Goal: Information Seeking & Learning: Check status

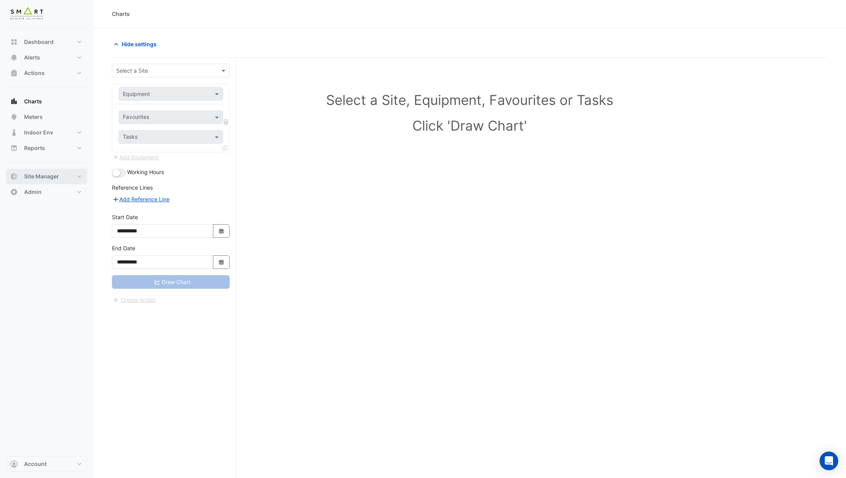
click at [42, 171] on button "Site Manager" at bounding box center [46, 177] width 81 height 16
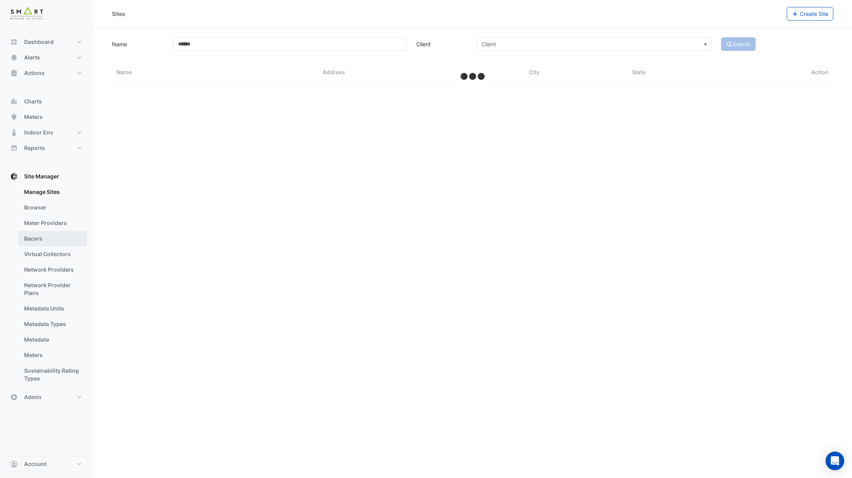
select select "***"
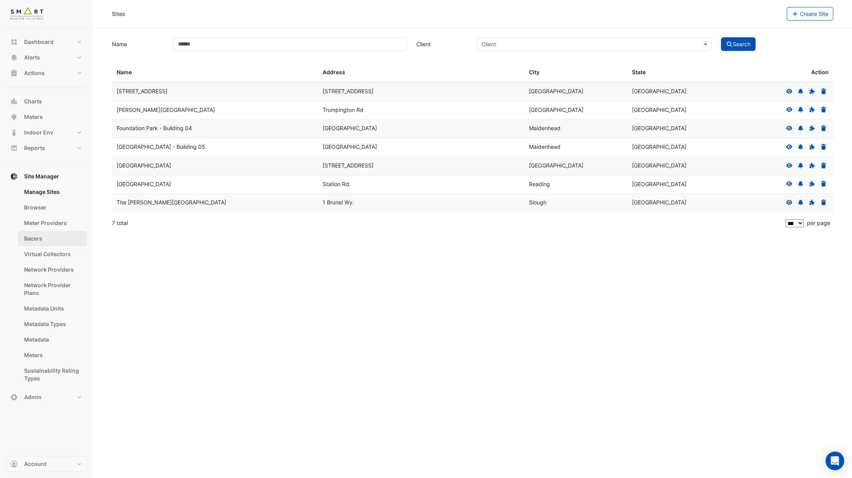
click at [58, 244] on link "Bacers" at bounding box center [52, 239] width 69 height 16
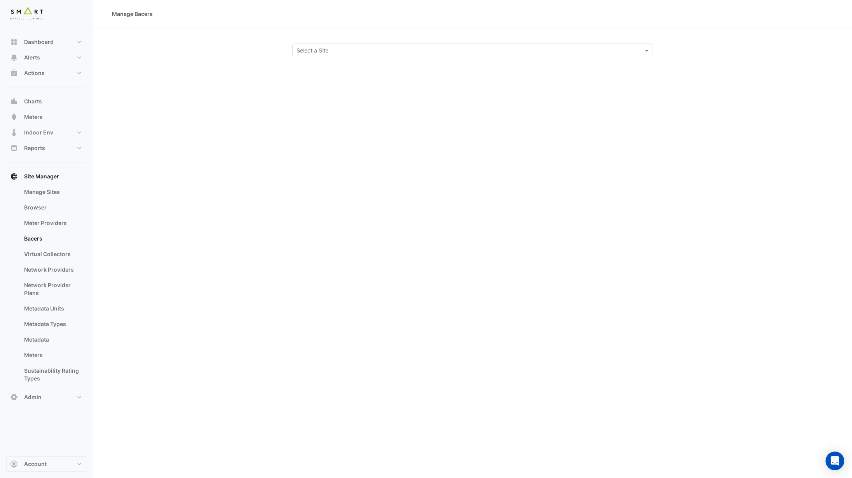
click at [343, 49] on input "text" at bounding box center [465, 51] width 337 height 8
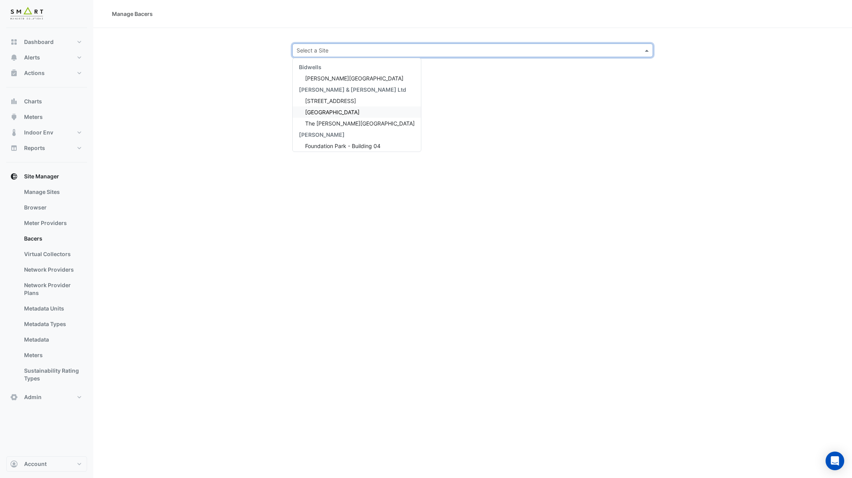
click at [338, 115] on div "Thames Tower" at bounding box center [357, 111] width 128 height 11
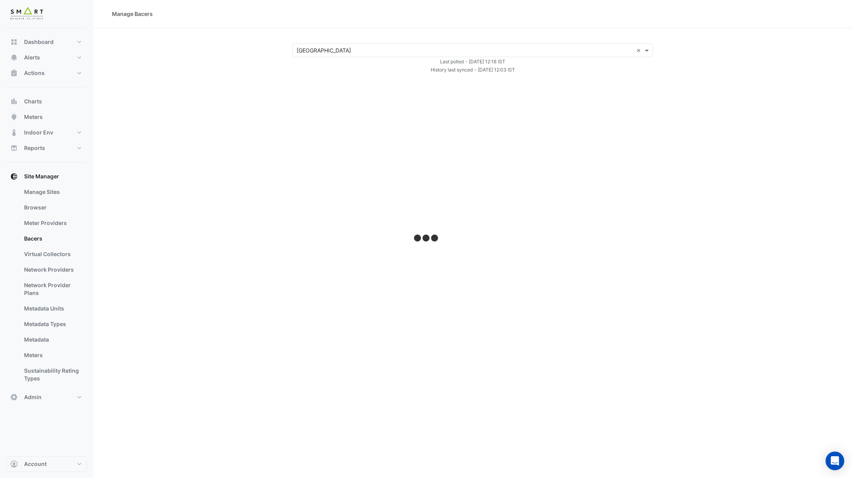
select select "***"
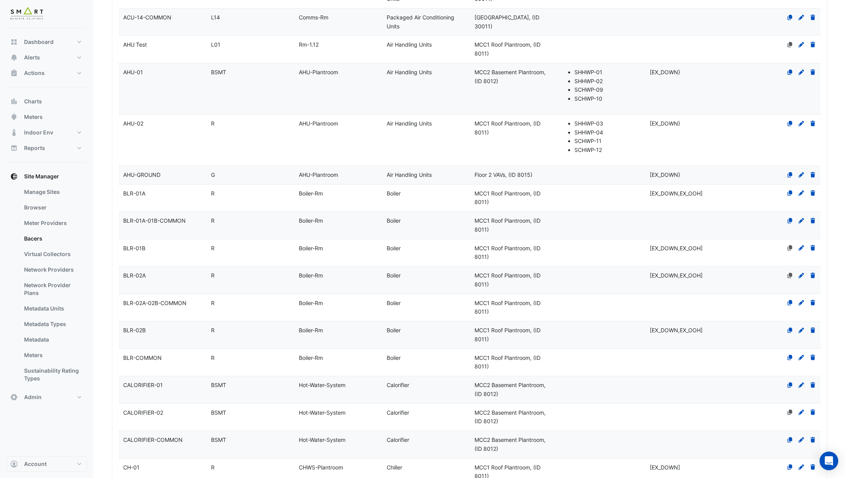
scroll to position [810, 0]
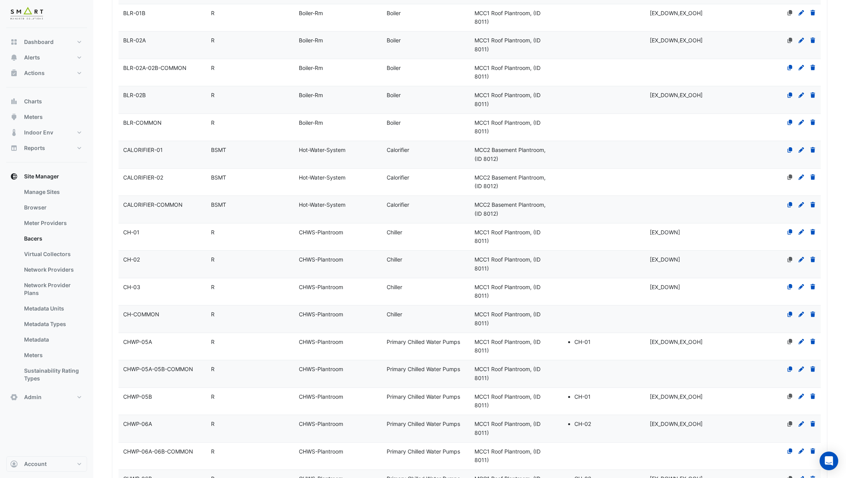
click at [178, 147] on div "CALORIFIER-01" at bounding box center [163, 150] width 88 height 9
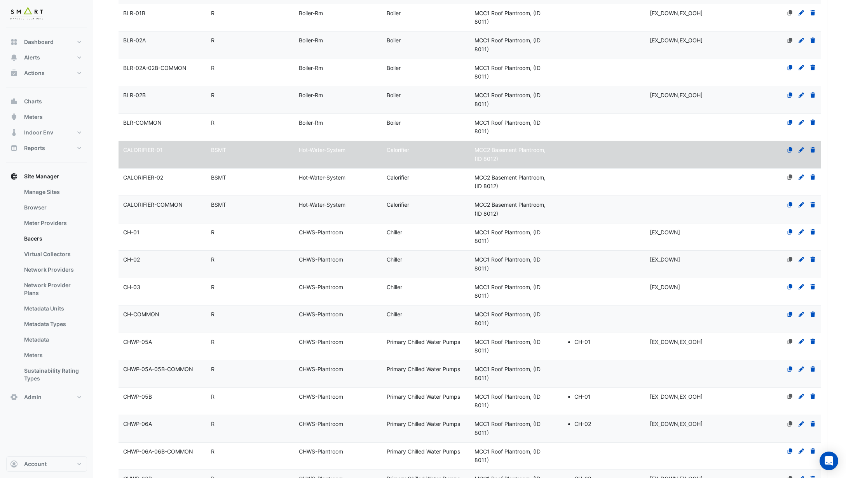
select select "***"
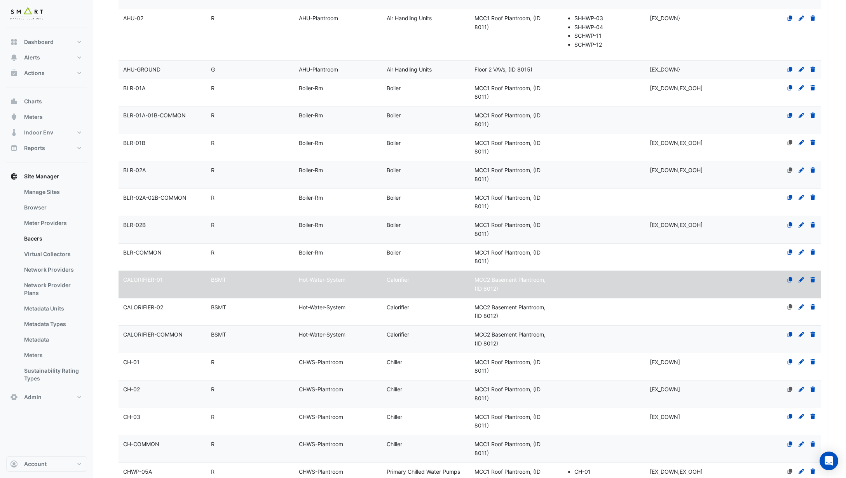
scroll to position [787, 0]
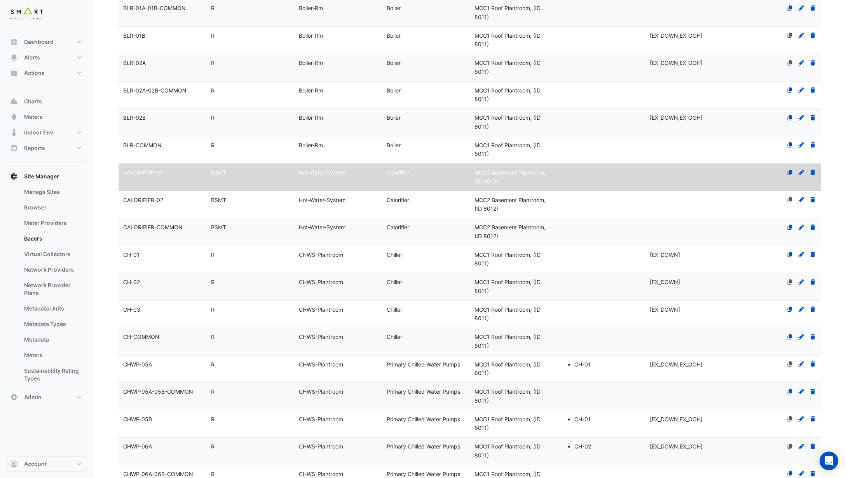
click at [180, 199] on div "CALORIFIER-02" at bounding box center [163, 200] width 88 height 9
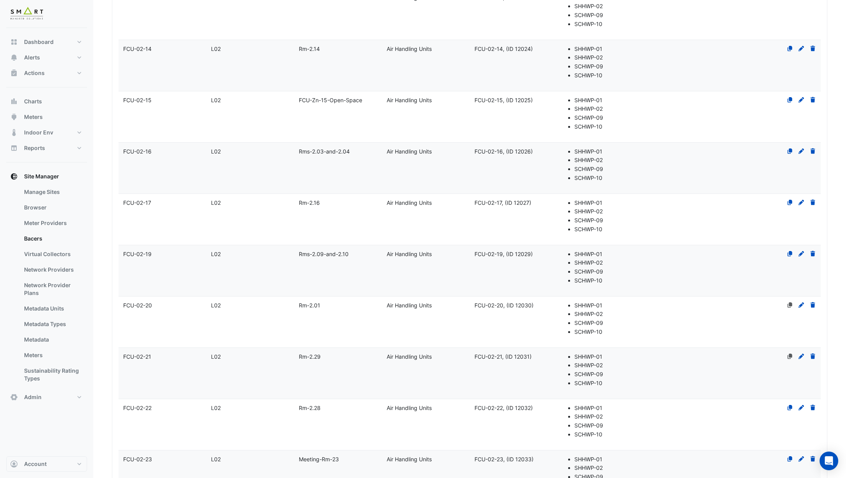
select select "***"
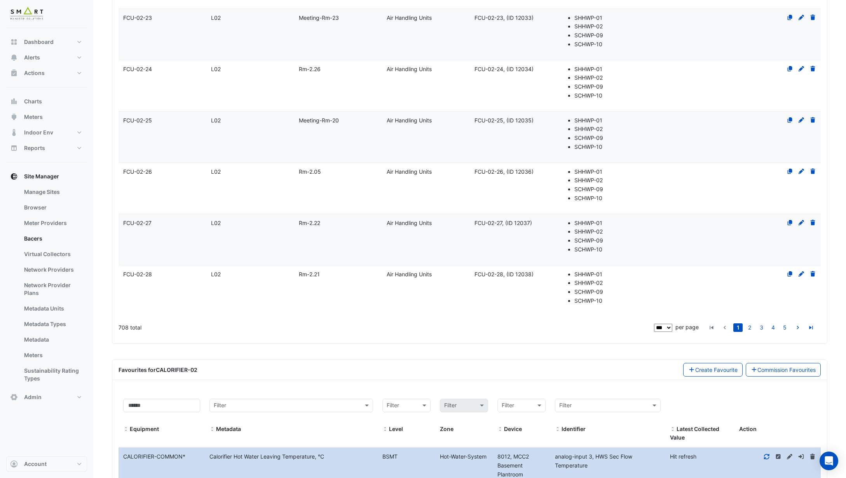
scroll to position [4076, 0]
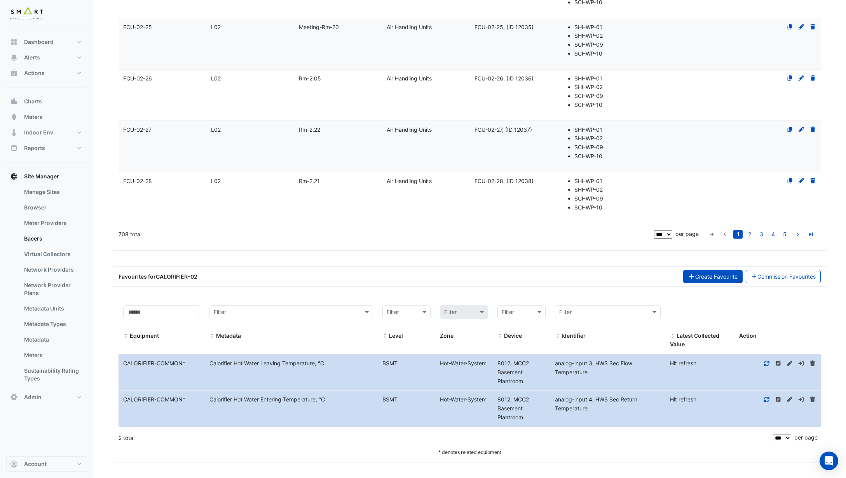
click at [717, 276] on button "Create Favourite" at bounding box center [712, 277] width 59 height 14
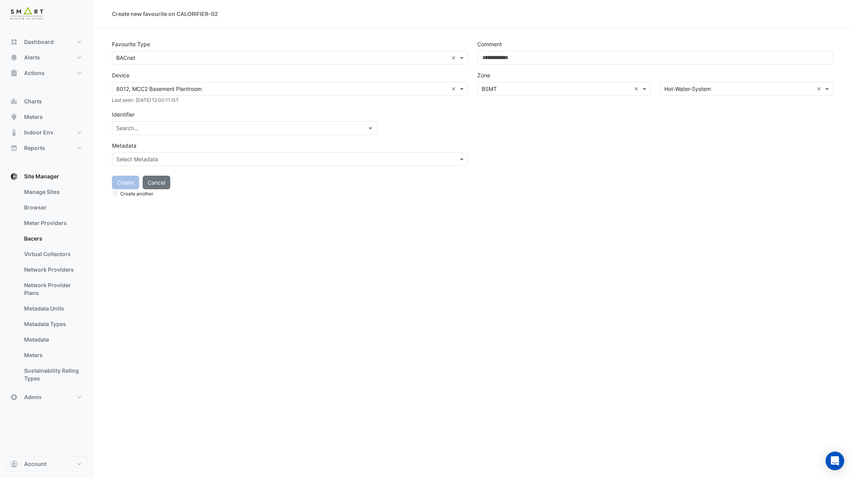
click at [199, 123] on div "Search..." at bounding box center [244, 128] width 265 height 14
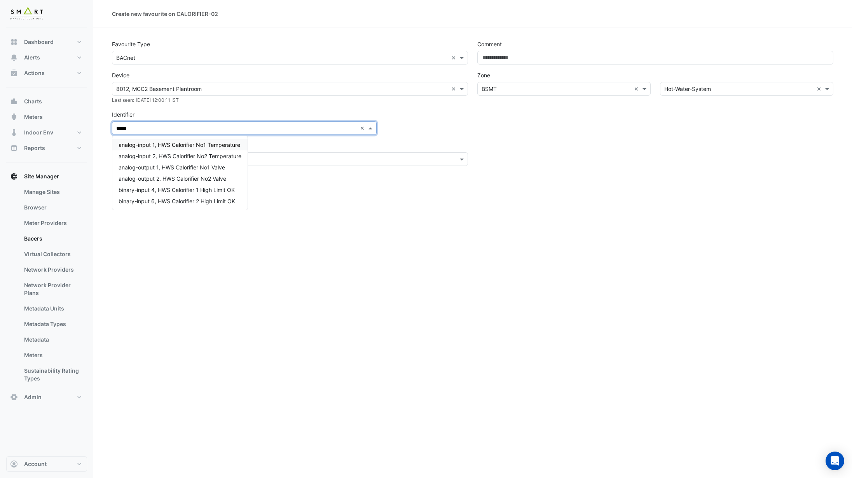
type input "******"
click at [221, 178] on span "analog-output 2, HWS Calorifier No2 Valve" at bounding box center [173, 178] width 108 height 7
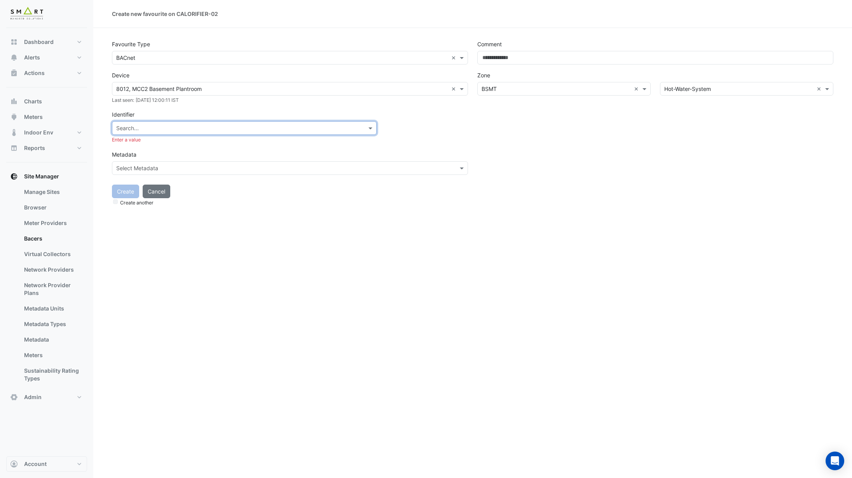
click at [277, 107] on div "Favourite Type × BACnet × Device 8012, MCC2 Basement Plantroom × Last seen: Tue…" at bounding box center [289, 107] width 365 height 141
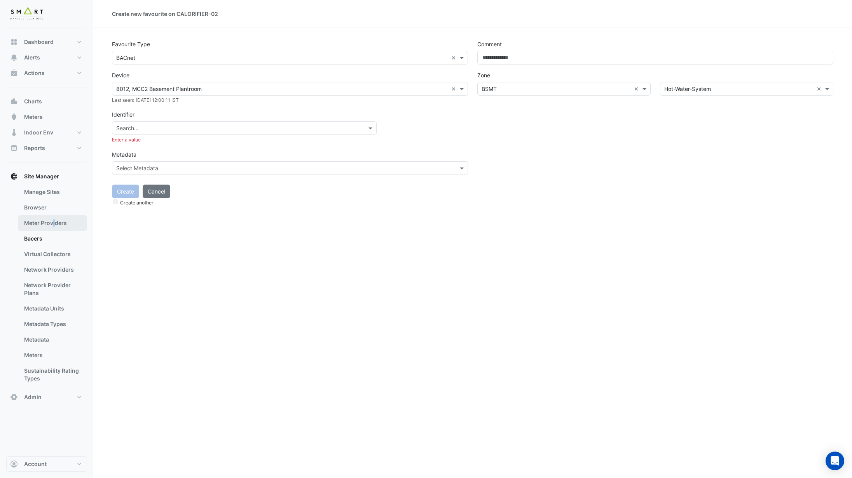
click at [53, 223] on link "Meter Providers" at bounding box center [52, 223] width 69 height 16
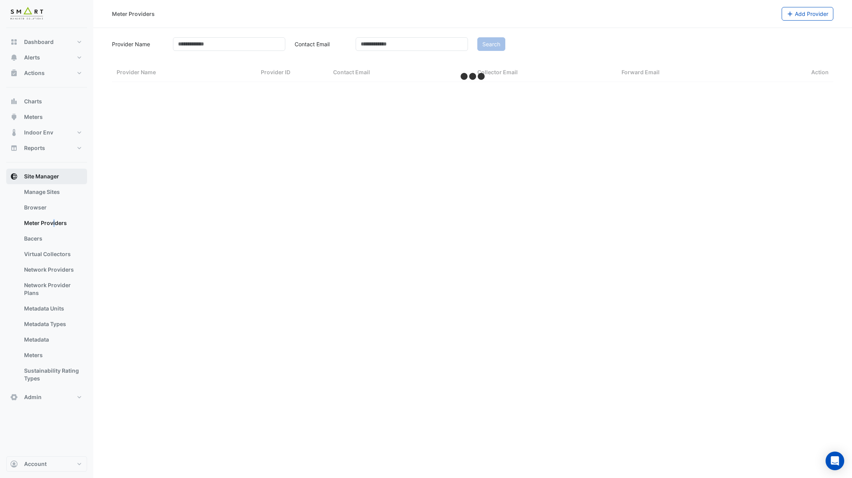
select select "***"
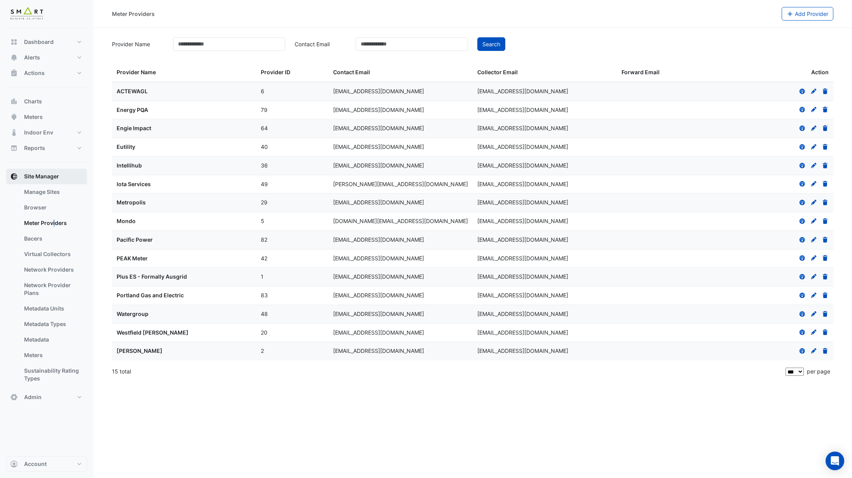
click at [54, 184] on button "Site Manager" at bounding box center [46, 177] width 81 height 16
click at [50, 190] on link "Manage Sites" at bounding box center [52, 192] width 69 height 16
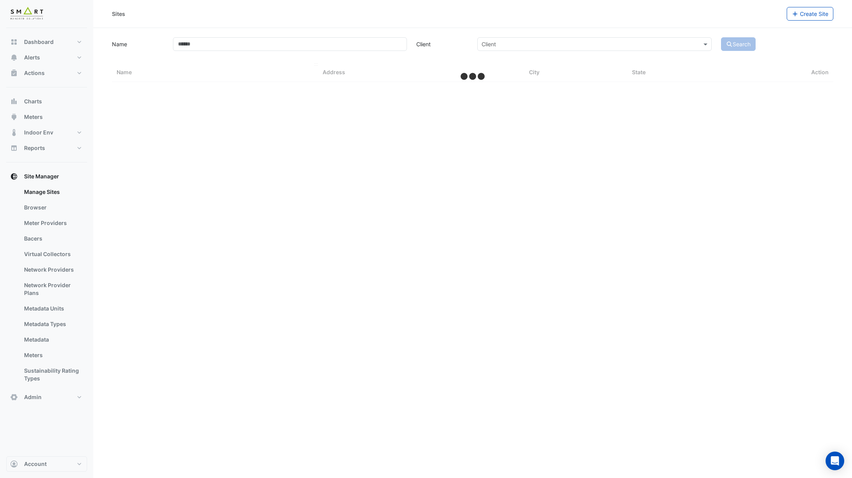
select select "***"
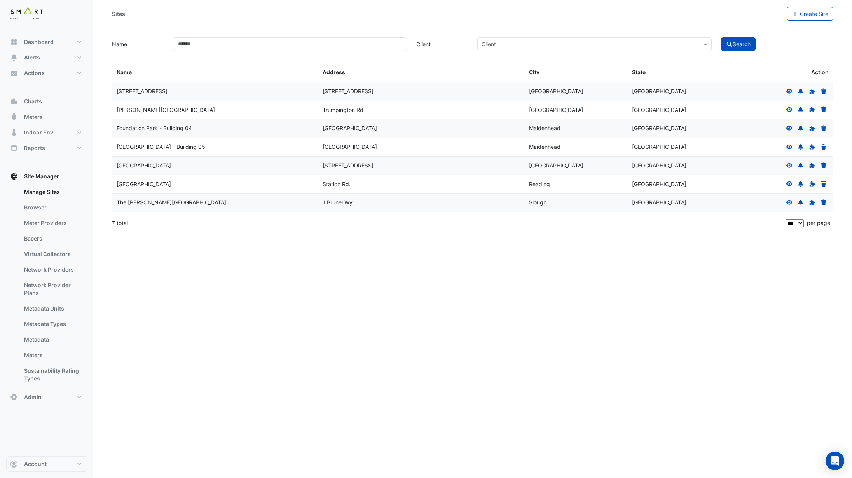
click at [787, 183] on icon at bounding box center [789, 183] width 6 height 5
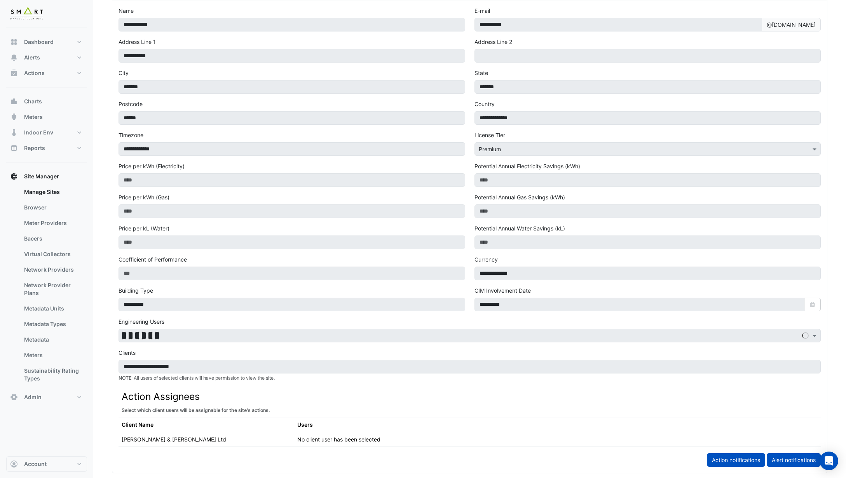
scroll to position [320, 0]
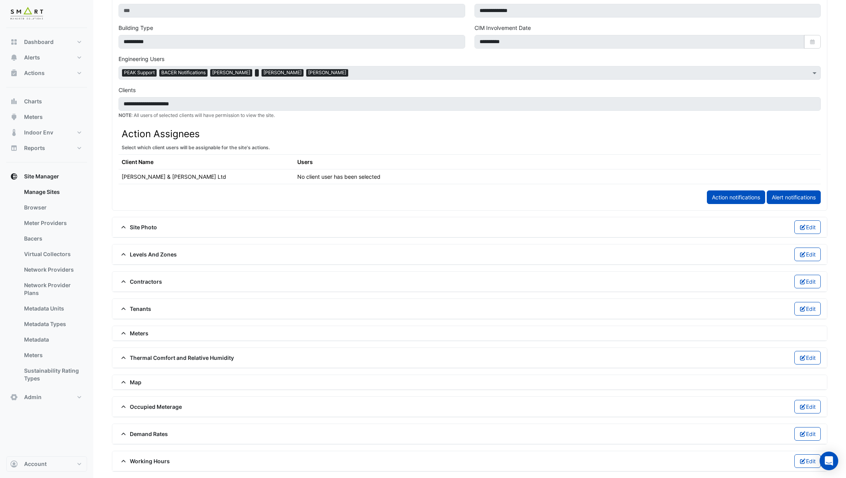
click at [129, 338] on div "Meters" at bounding box center [469, 333] width 715 height 15
click at [132, 334] on span "Meters" at bounding box center [134, 333] width 30 height 8
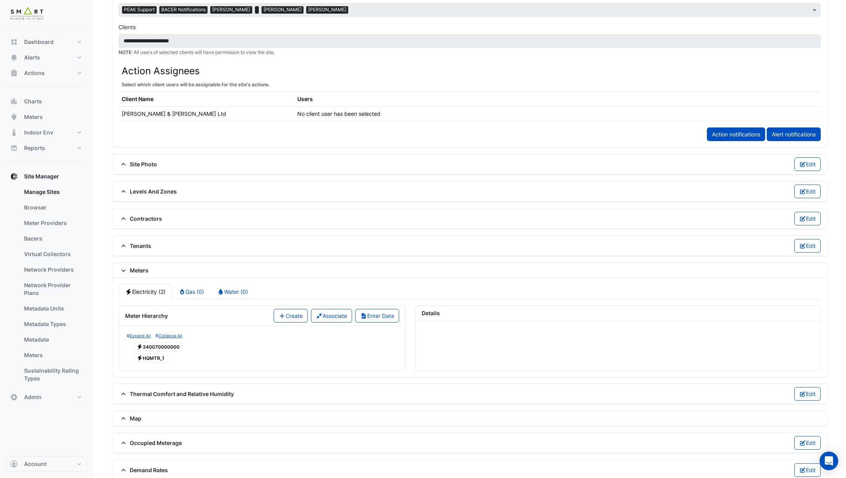
scroll to position [419, 0]
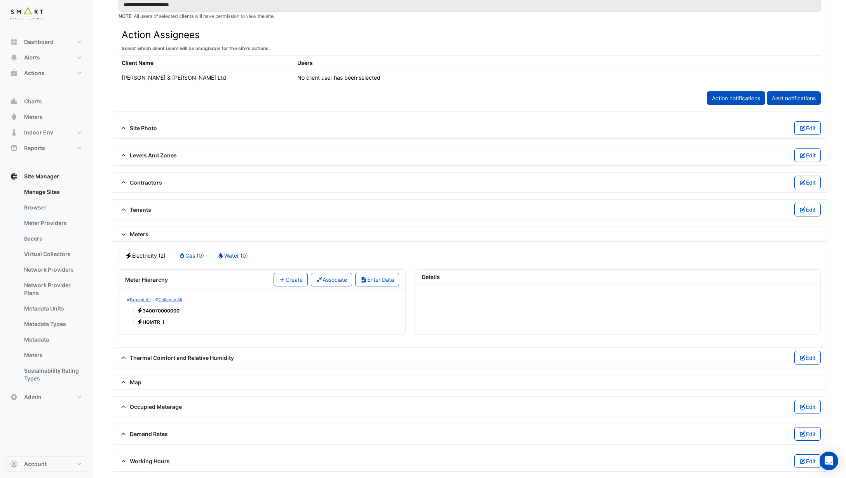
click at [154, 311] on span "Electricity 340070000000" at bounding box center [158, 310] width 50 height 9
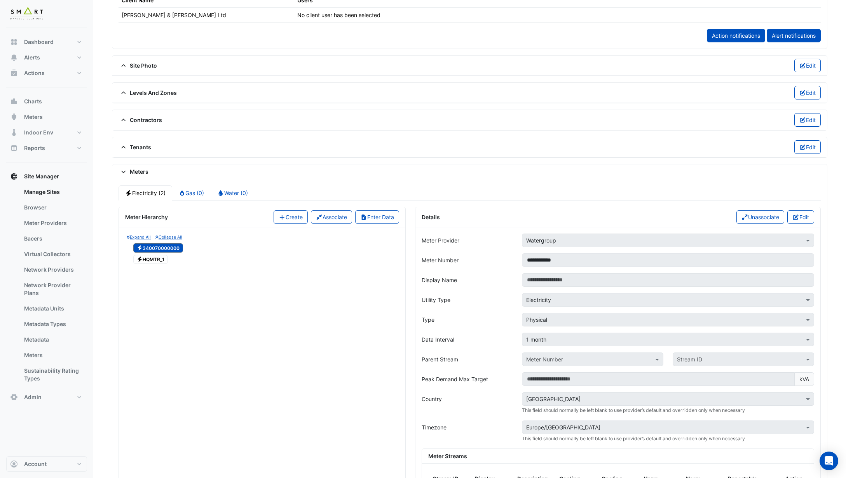
scroll to position [594, 0]
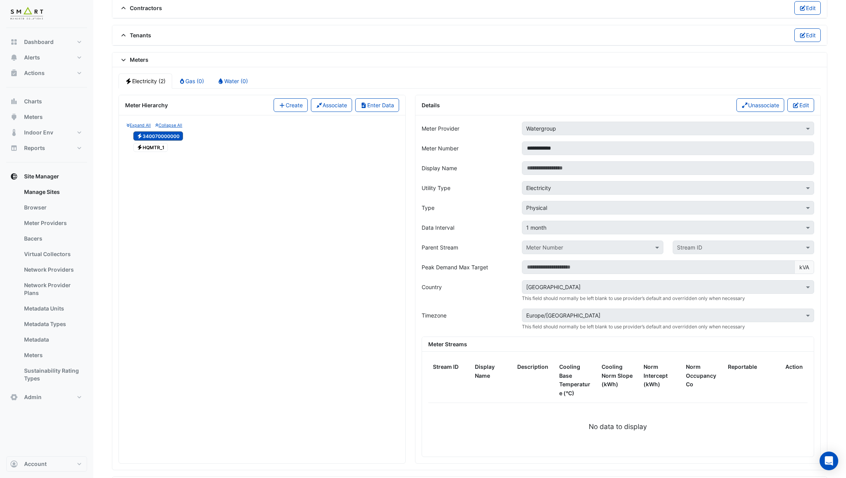
click at [158, 149] on span "Electricity HQMTR_1" at bounding box center [150, 147] width 35 height 9
click at [47, 243] on link "Bacers" at bounding box center [52, 239] width 69 height 16
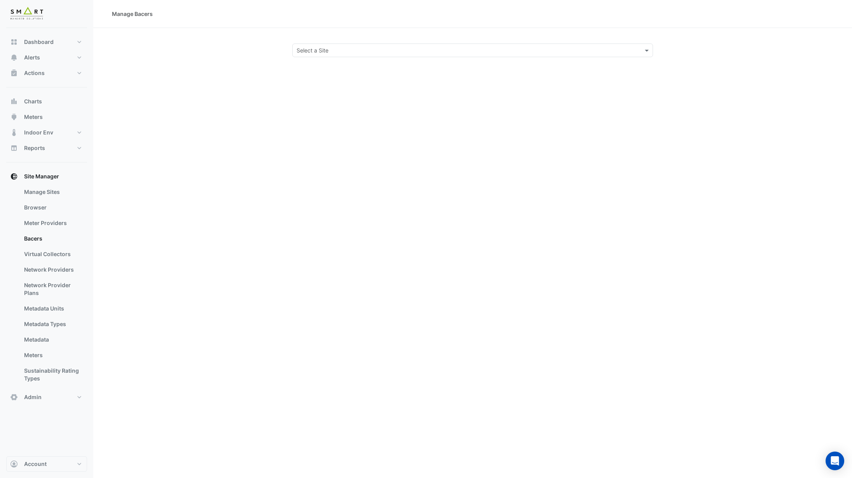
click at [359, 54] on div "Select a Site" at bounding box center [466, 50] width 347 height 8
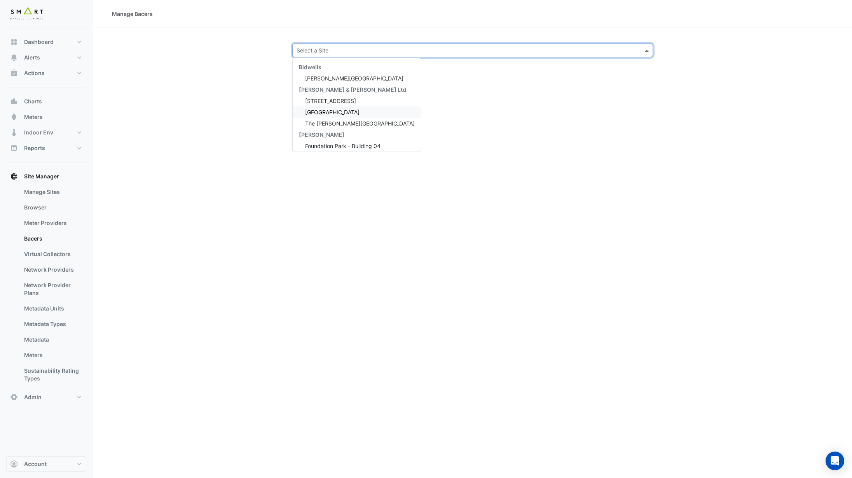
click at [331, 113] on span "Thames Tower" at bounding box center [332, 112] width 54 height 7
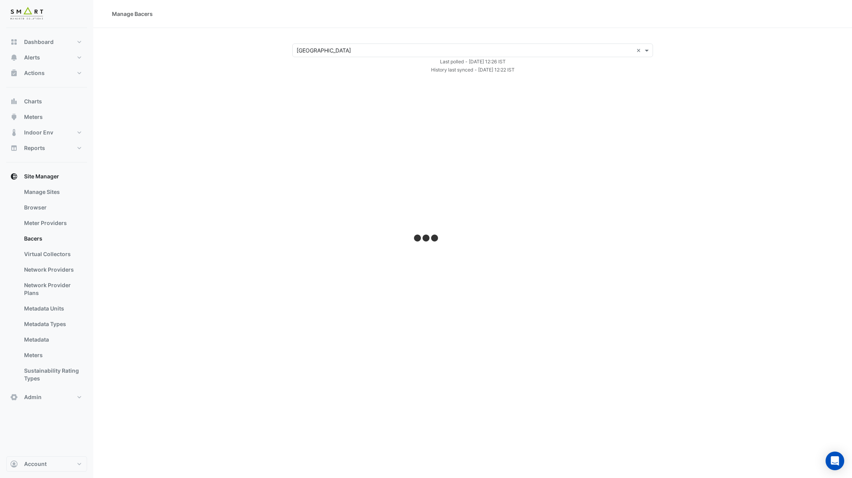
select select "***"
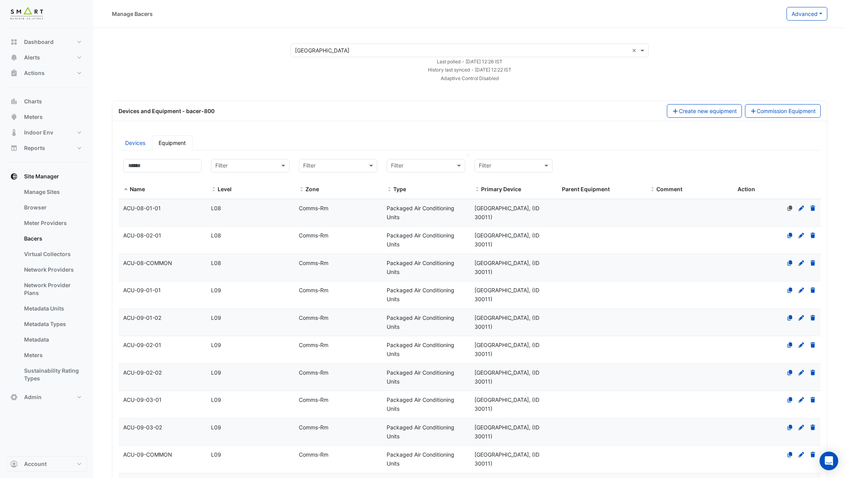
click at [446, 167] on div at bounding box center [426, 165] width 78 height 9
type input "****"
click at [438, 194] on span "Power Sub-Meters" at bounding box center [416, 193] width 47 height 7
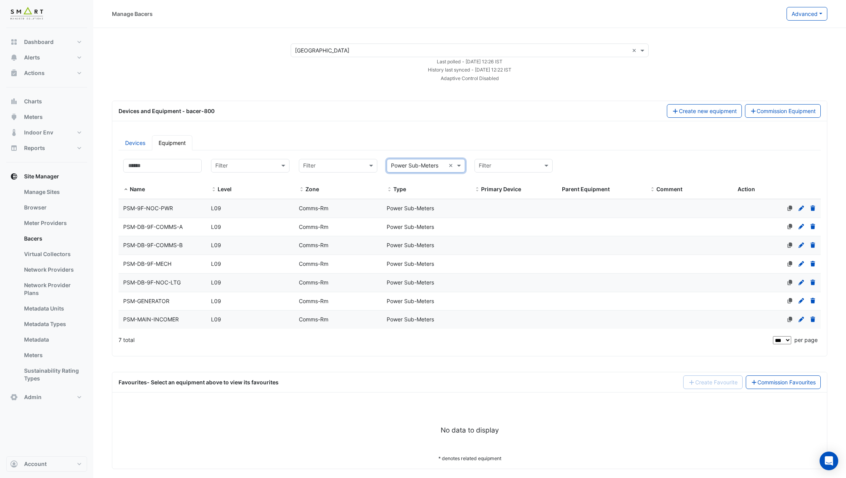
click at [332, 208] on div "Comms-Rm" at bounding box center [338, 208] width 88 height 9
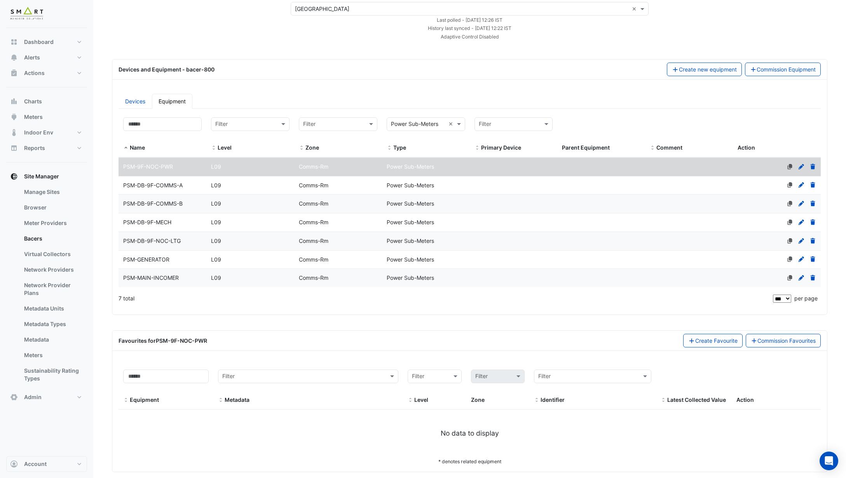
scroll to position [51, 0]
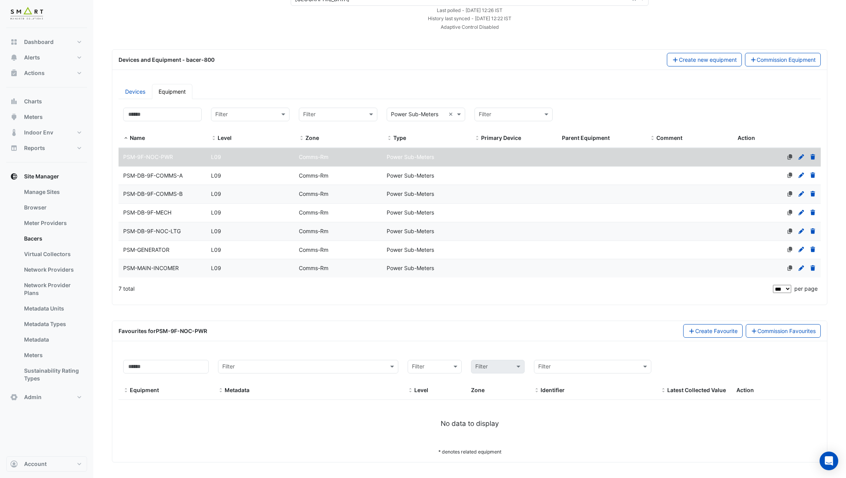
click at [236, 180] on div "L09" at bounding box center [250, 175] width 88 height 9
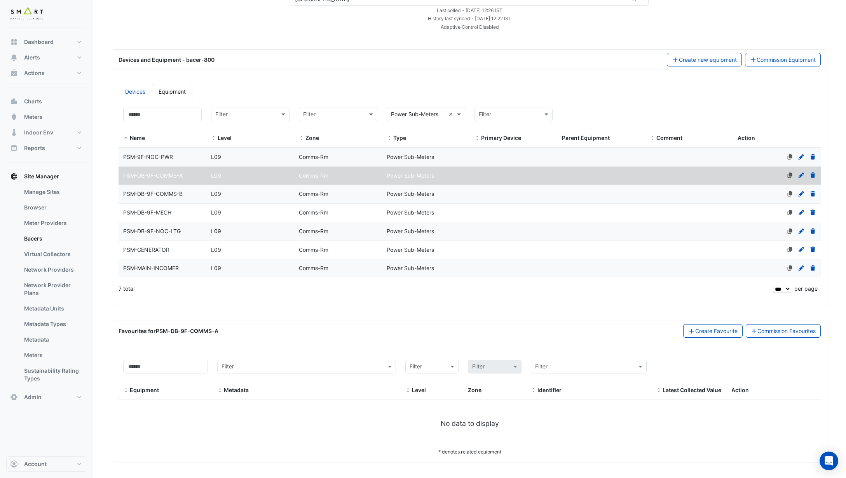
click at [228, 267] on div "L09" at bounding box center [250, 268] width 88 height 9
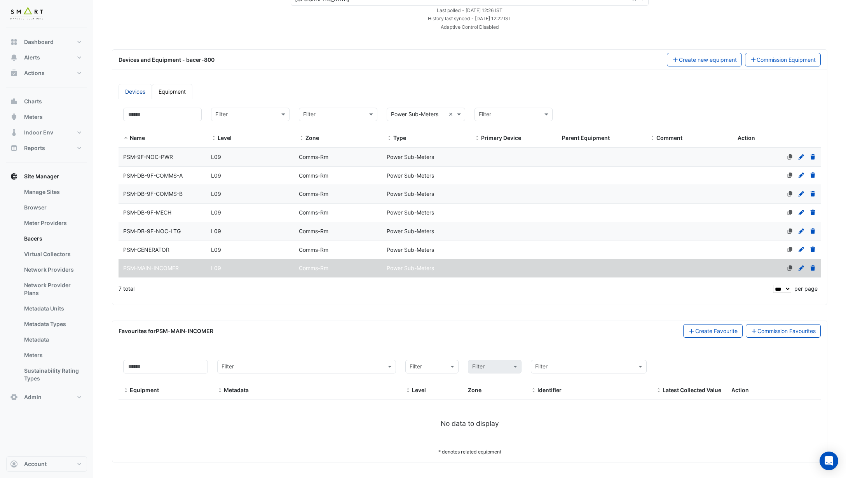
click at [136, 89] on link "Devices" at bounding box center [135, 91] width 33 height 15
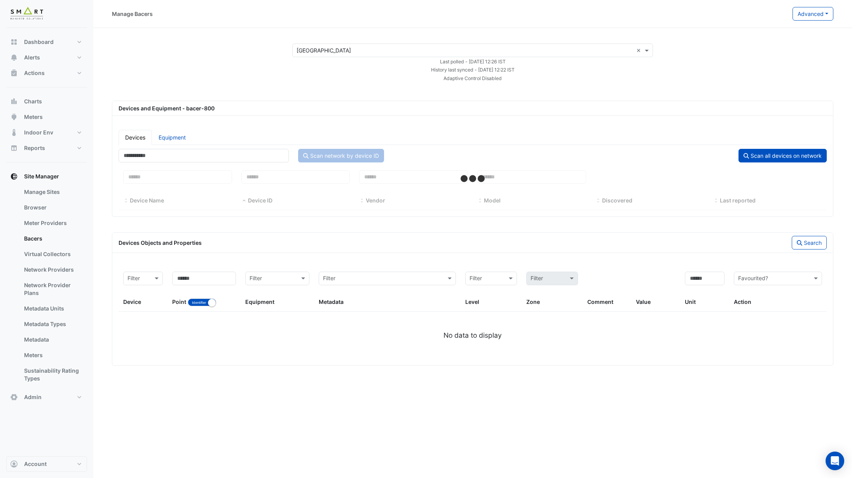
select select "***"
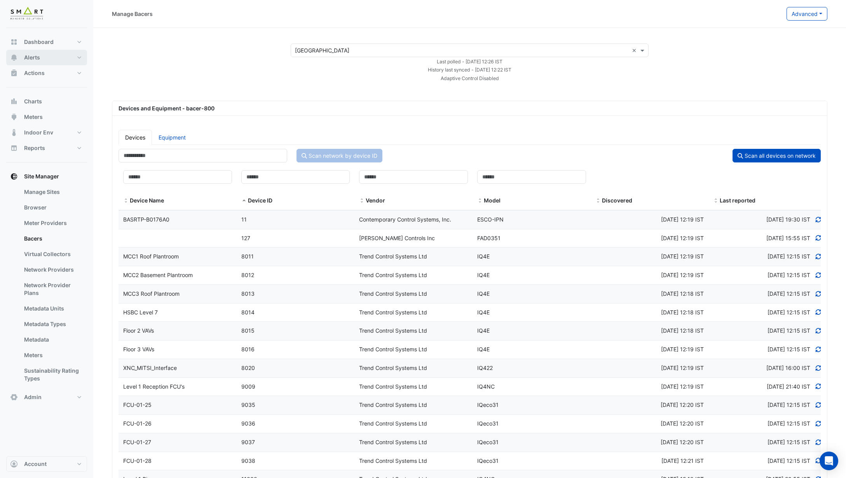
click at [60, 57] on button "Alerts" at bounding box center [46, 58] width 81 height 16
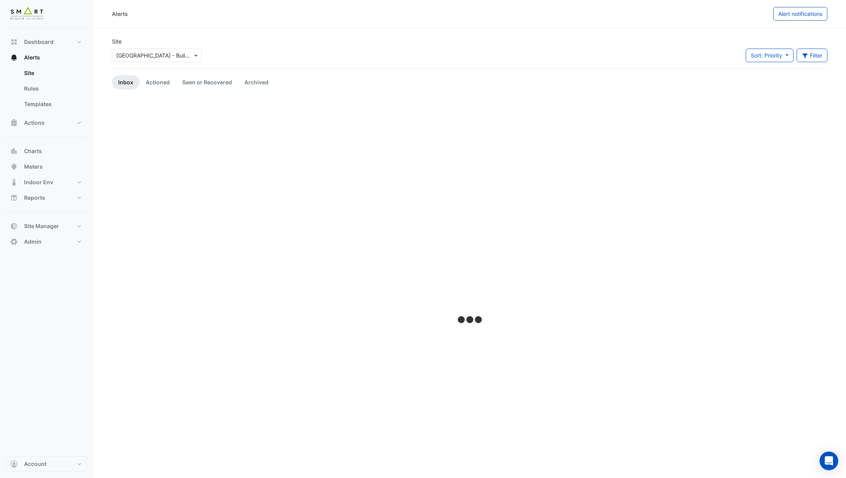
click at [126, 52] on input "text" at bounding box center [149, 56] width 66 height 8
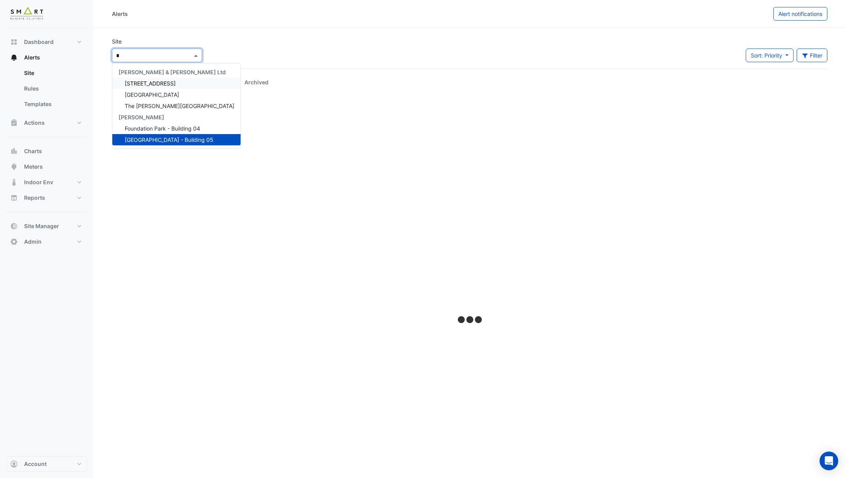
type input "**"
click at [144, 96] on span "Thames Tower" at bounding box center [152, 94] width 54 height 7
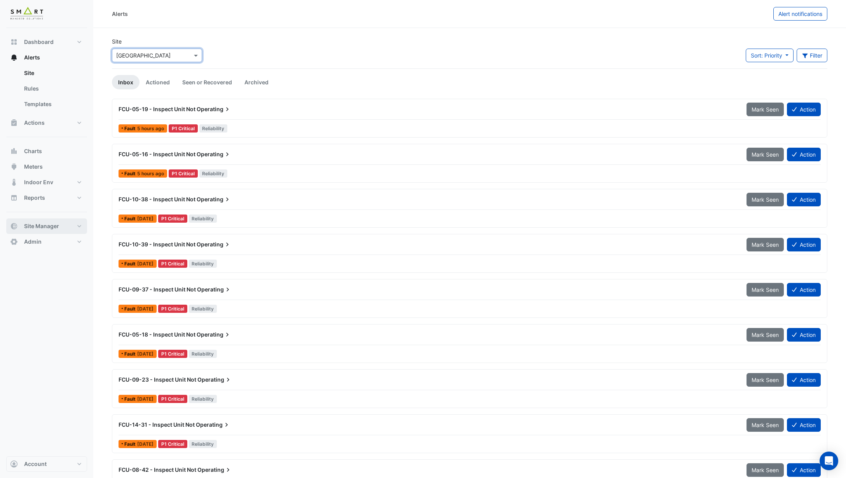
click at [44, 225] on span "Site Manager" at bounding box center [41, 226] width 35 height 8
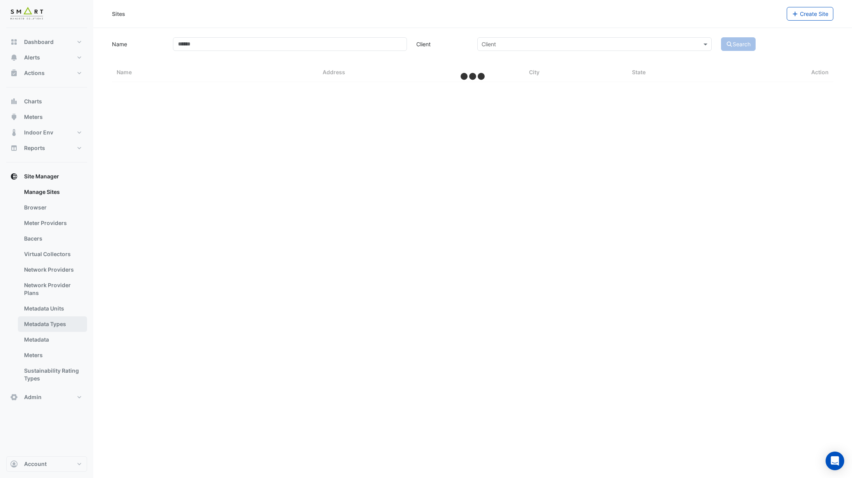
select select "***"
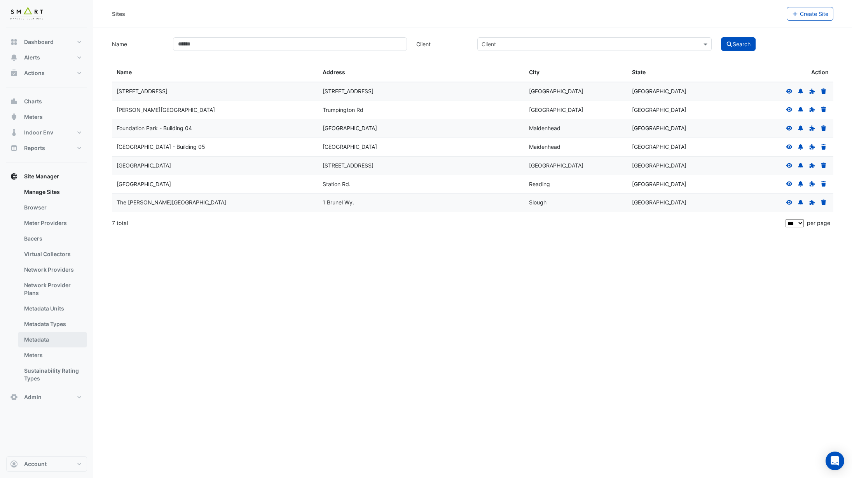
click at [51, 340] on link "Metadata" at bounding box center [52, 340] width 69 height 16
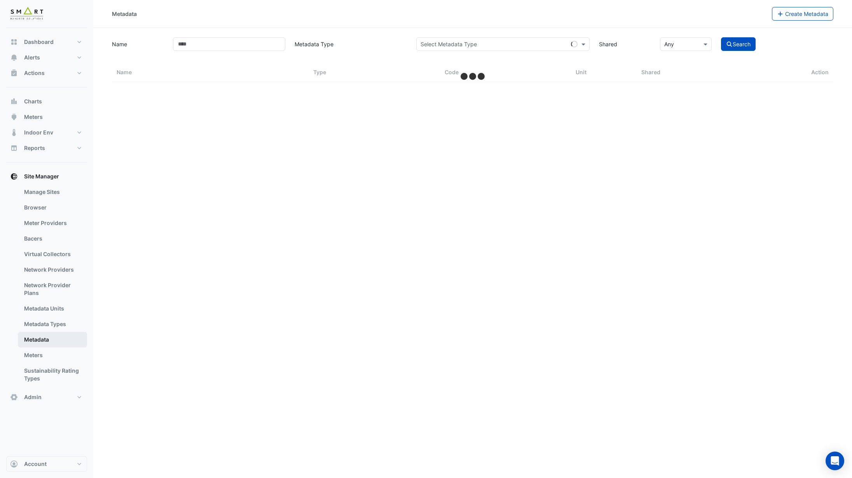
select select "***"
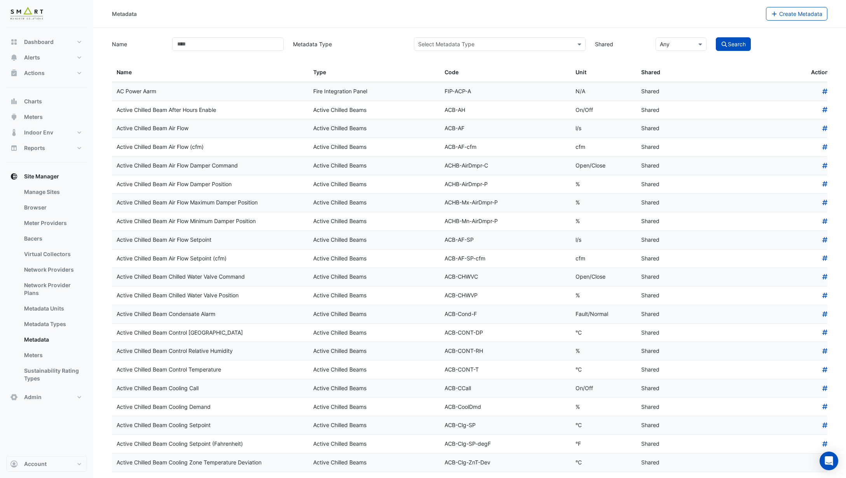
click at [507, 44] on input "text" at bounding box center [492, 44] width 148 height 8
type input "***"
click at [440, 58] on span "Natural Ventilation" at bounding box center [444, 61] width 46 height 7
click at [733, 44] on button "Search" at bounding box center [733, 44] width 35 height 14
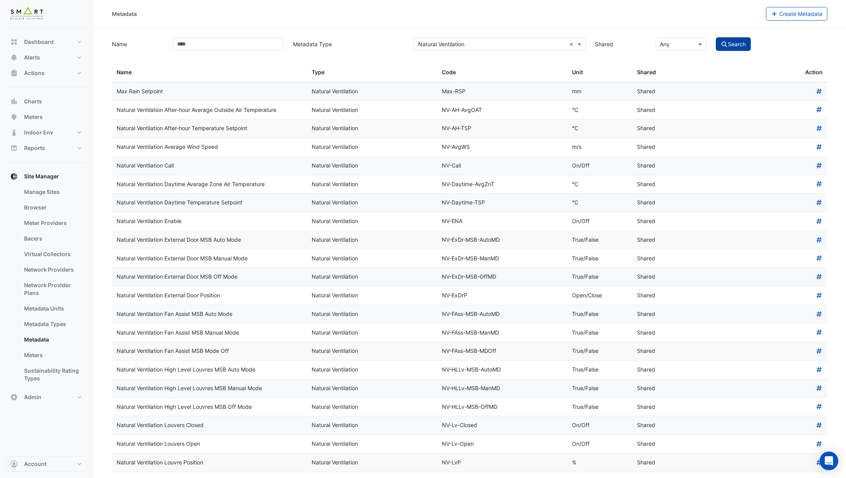
click at [739, 49] on button "Search" at bounding box center [733, 44] width 35 height 14
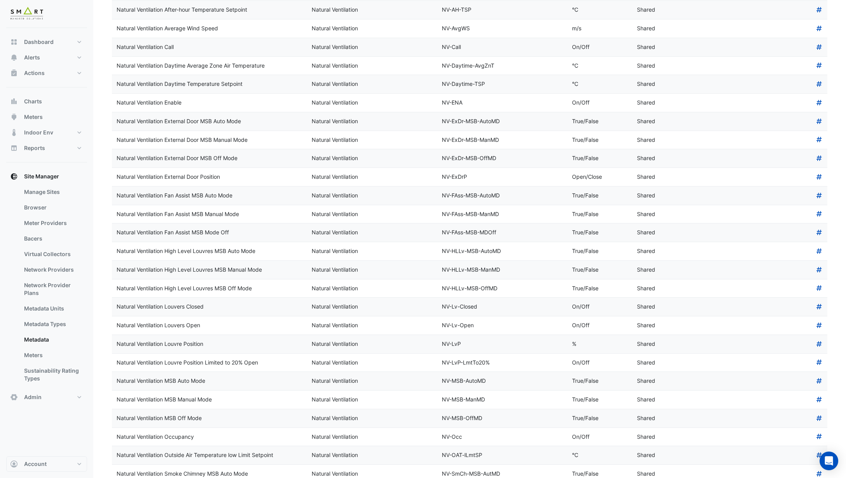
scroll to position [35, 0]
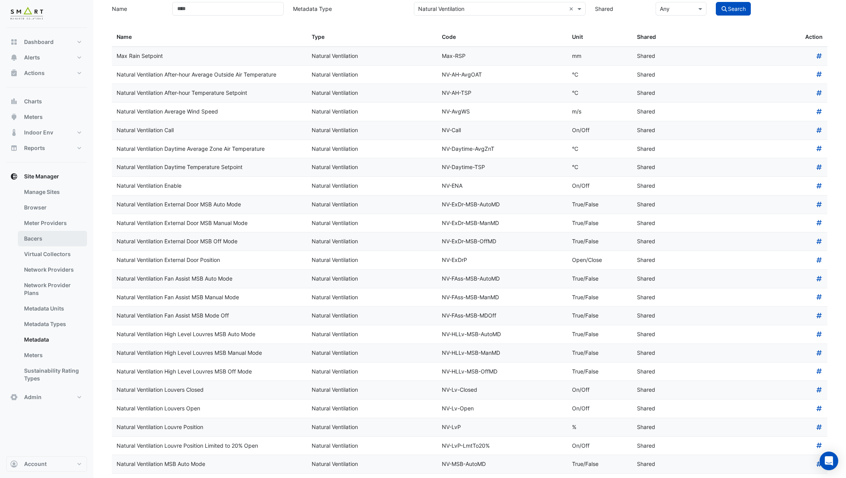
click at [35, 242] on link "Bacers" at bounding box center [52, 239] width 69 height 16
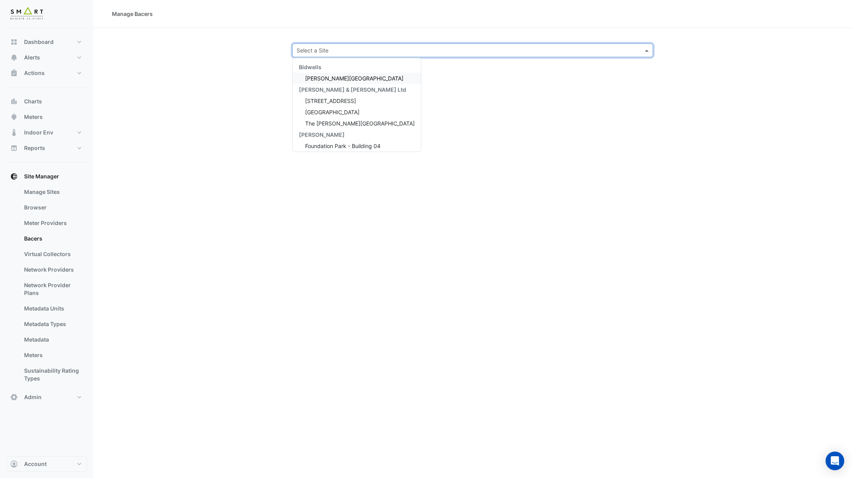
click at [326, 47] on input "text" at bounding box center [465, 51] width 337 height 8
click at [50, 464] on button "Account" at bounding box center [46, 464] width 81 height 16
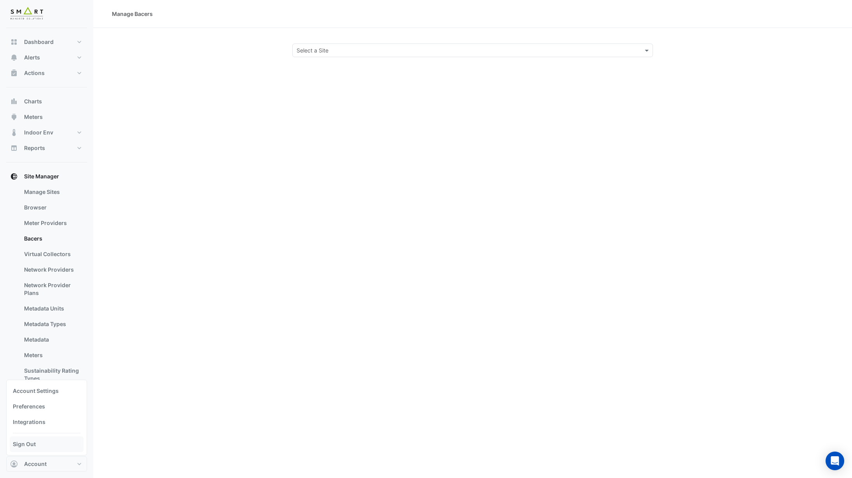
click at [37, 443] on link "Sign Out" at bounding box center [47, 444] width 74 height 16
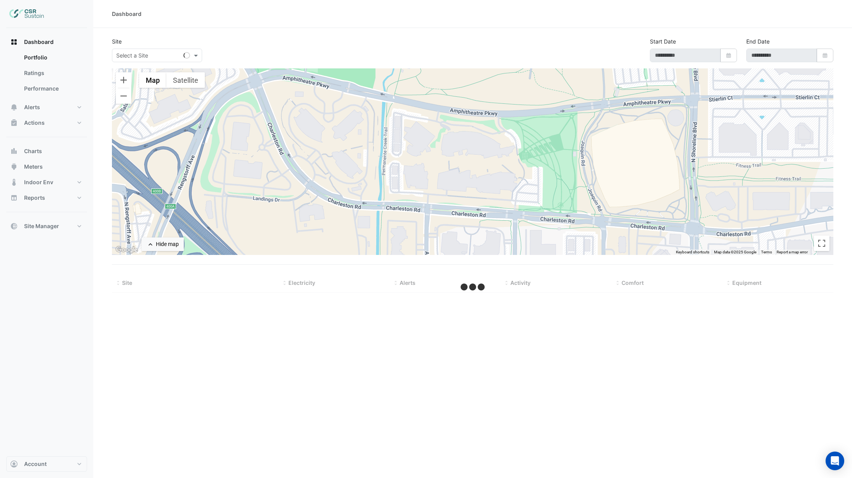
type input "**********"
select select "***"
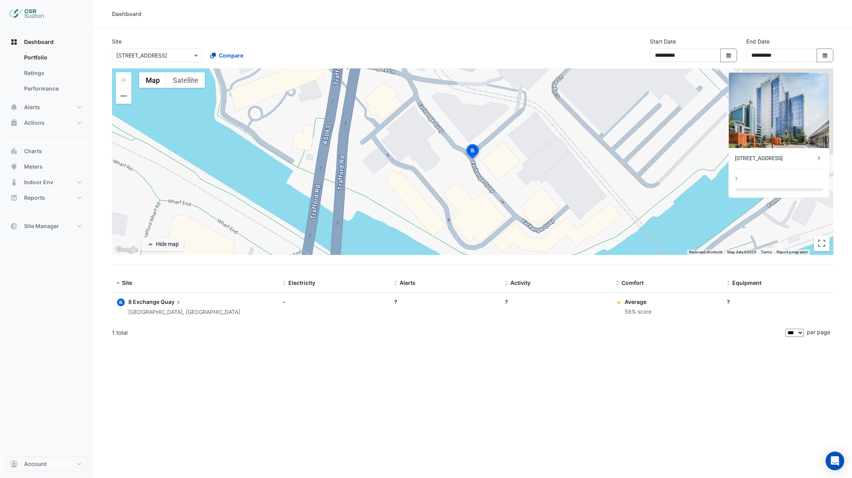
click at [63, 234] on div "Dashboard Portfolio Ratings Performance Alerts Site Rules Templates Actions Sit…" at bounding box center [46, 242] width 81 height 428
click at [59, 226] on span "Site Manager" at bounding box center [41, 226] width 35 height 8
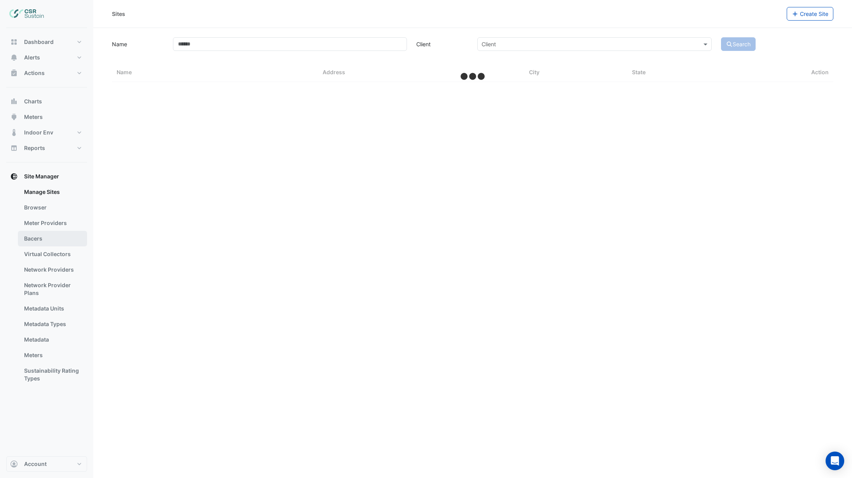
click at [40, 236] on link "Bacers" at bounding box center [52, 239] width 69 height 16
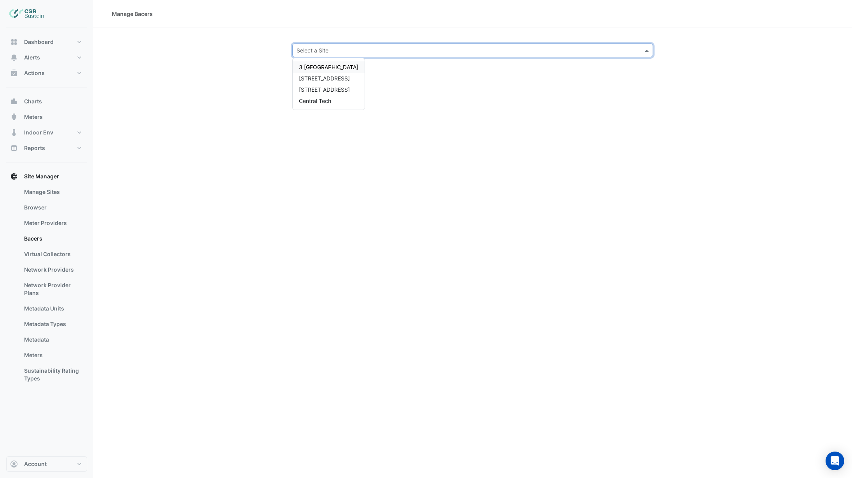
click at [334, 49] on input "text" at bounding box center [465, 51] width 337 height 8
click at [317, 105] on div "Central Tech" at bounding box center [329, 100] width 72 height 11
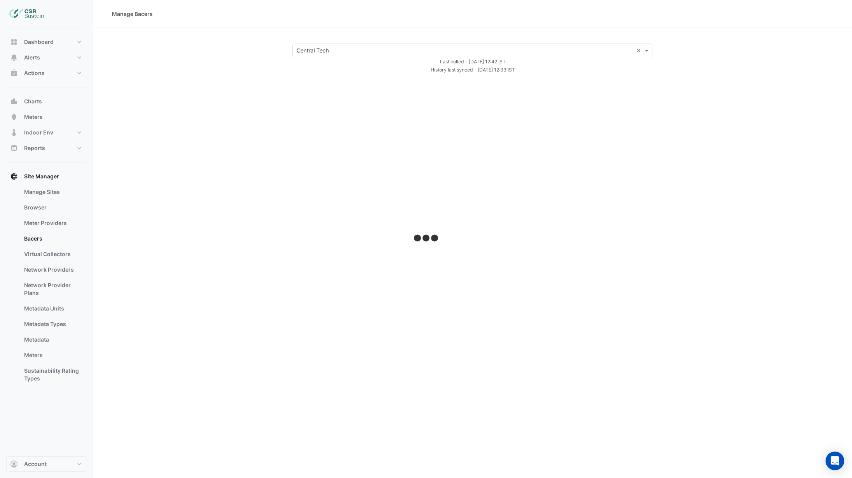
select select "***"
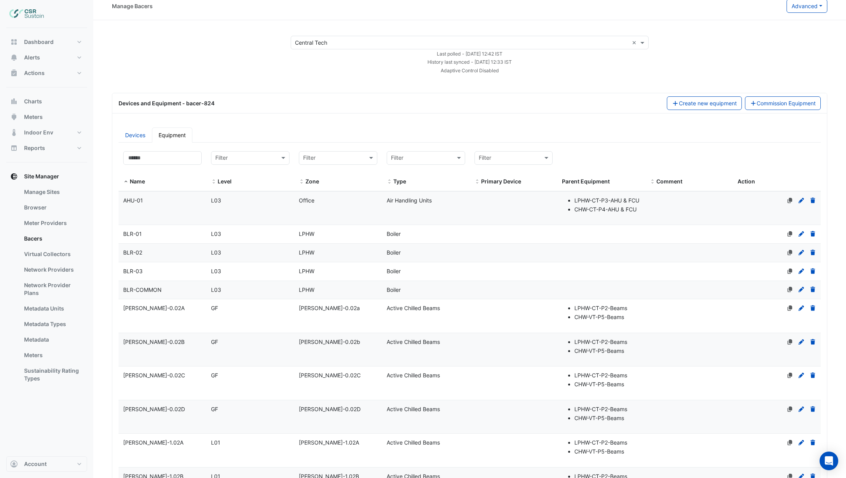
scroll to position [19, 0]
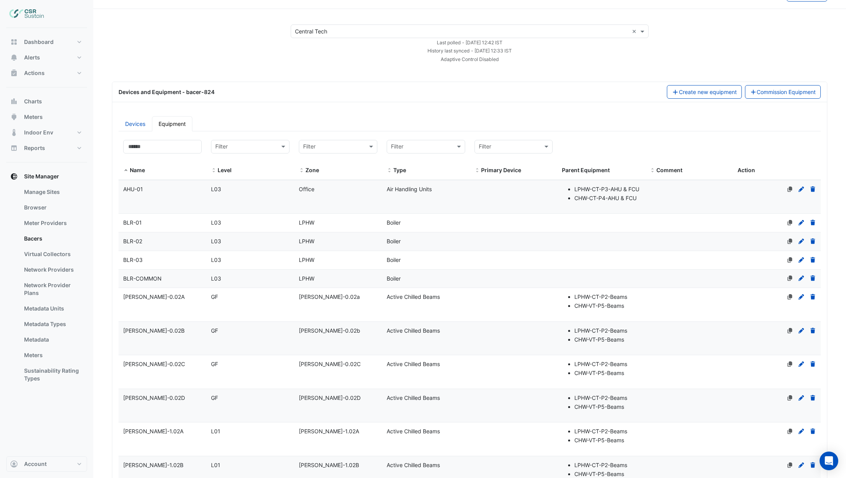
click at [211, 282] on span "L03" at bounding box center [216, 278] width 10 height 7
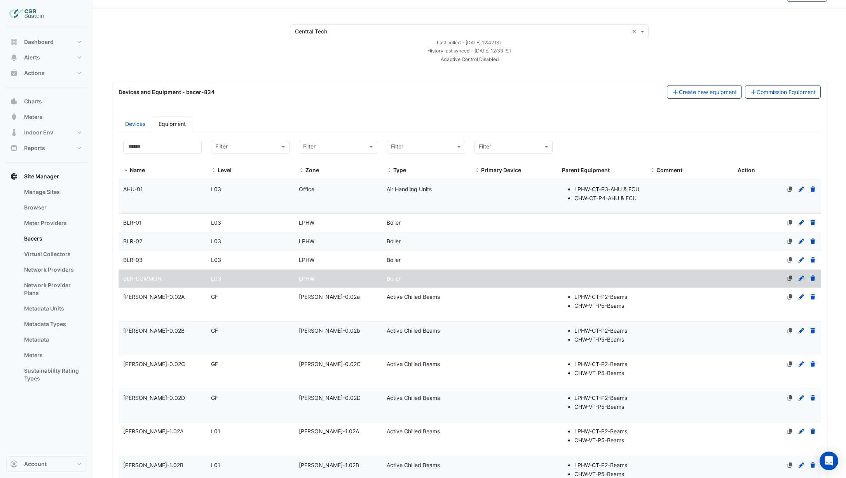
click at [802, 281] on icon at bounding box center [801, 278] width 7 height 5
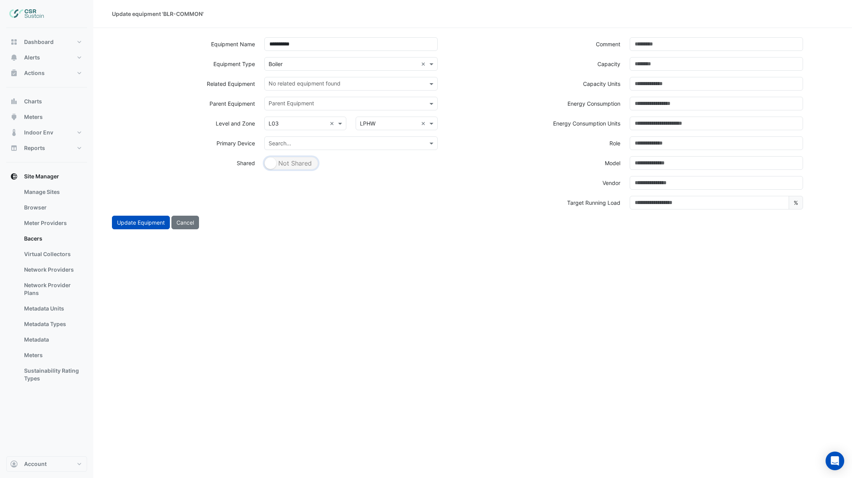
click at [294, 163] on button "Shared Not Shared" at bounding box center [291, 163] width 54 height 12
click at [305, 85] on input "text" at bounding box center [347, 84] width 156 height 8
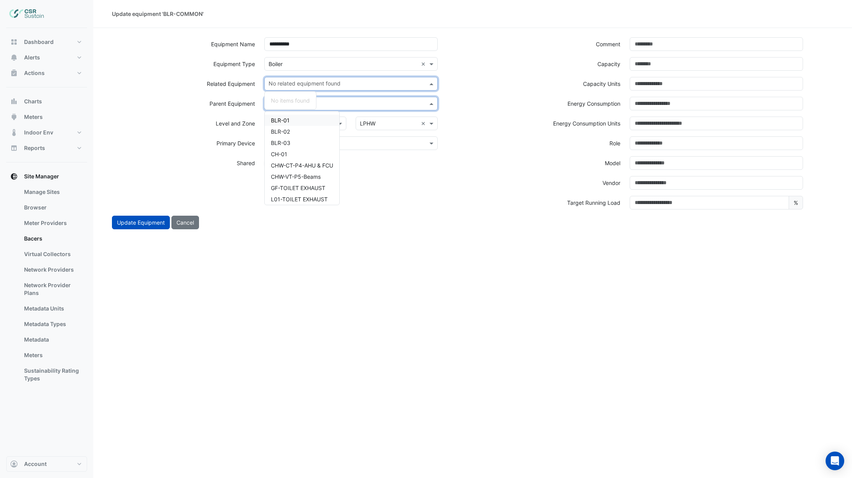
click at [325, 101] on input "text" at bounding box center [347, 104] width 156 height 8
click at [284, 119] on span "BLR-01" at bounding box center [280, 120] width 19 height 7
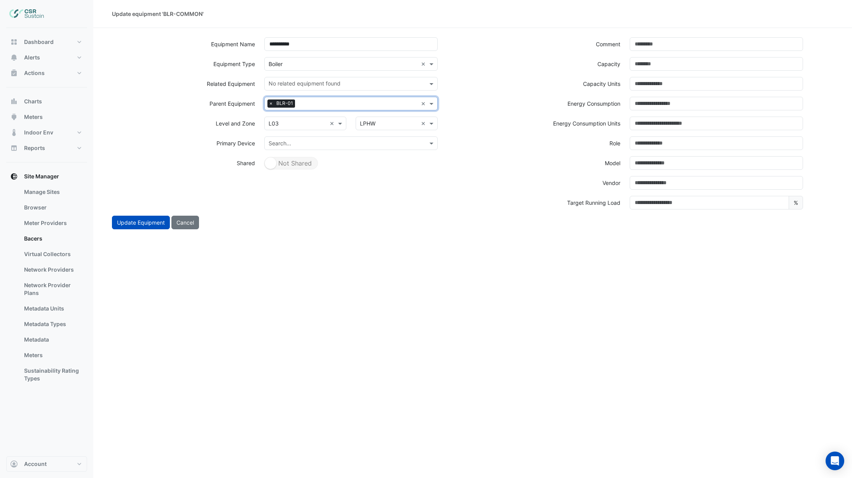
click at [298, 105] on input "text" at bounding box center [358, 104] width 120 height 8
drag, startPoint x: 290, startPoint y: 133, endPoint x: 302, endPoint y: 117, distance: 19.1
click at [290, 132] on div "BLR-02" at bounding box center [302, 131] width 75 height 11
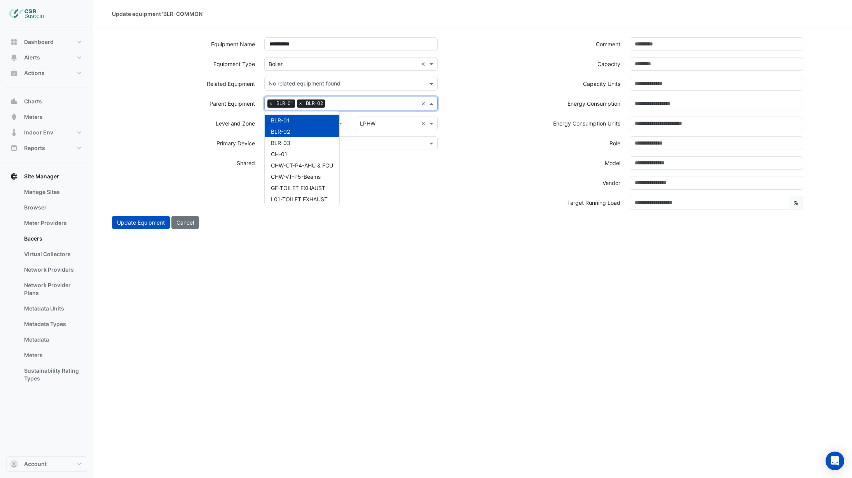
click at [332, 105] on input "text" at bounding box center [373, 104] width 90 height 8
click at [309, 142] on div "BLR-03" at bounding box center [302, 142] width 75 height 11
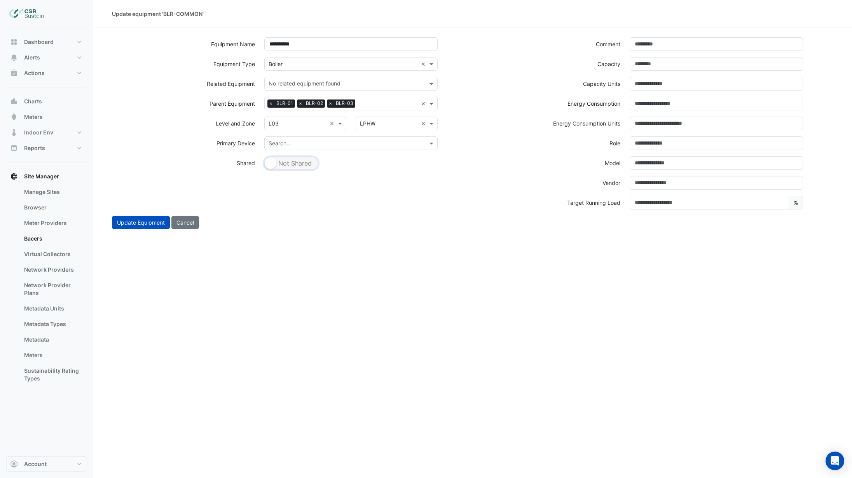
click at [290, 161] on button "Shared Not Shared" at bounding box center [291, 163] width 54 height 12
click at [279, 141] on input "text" at bounding box center [343, 144] width 149 height 8
click at [233, 160] on div "Shared" at bounding box center [183, 163] width 152 height 14
click at [192, 220] on button "Cancel" at bounding box center [185, 223] width 28 height 14
select select "***"
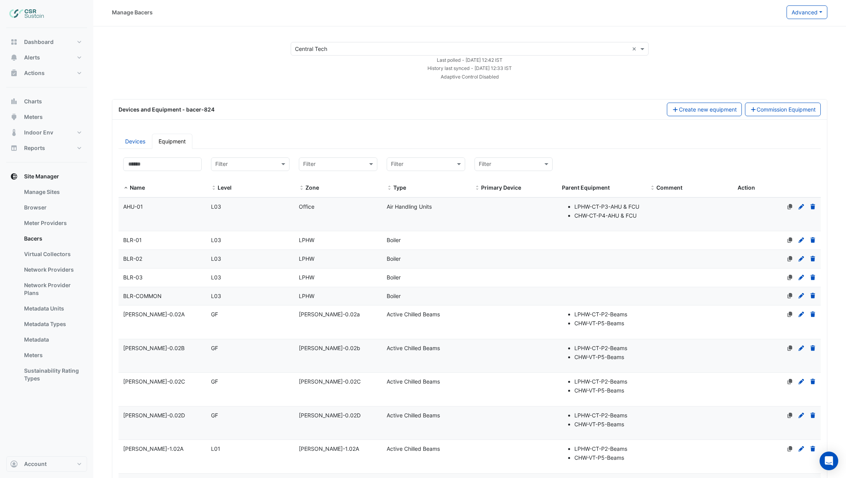
scroll to position [3, 0]
click at [801, 241] on icon at bounding box center [801, 238] width 5 height 5
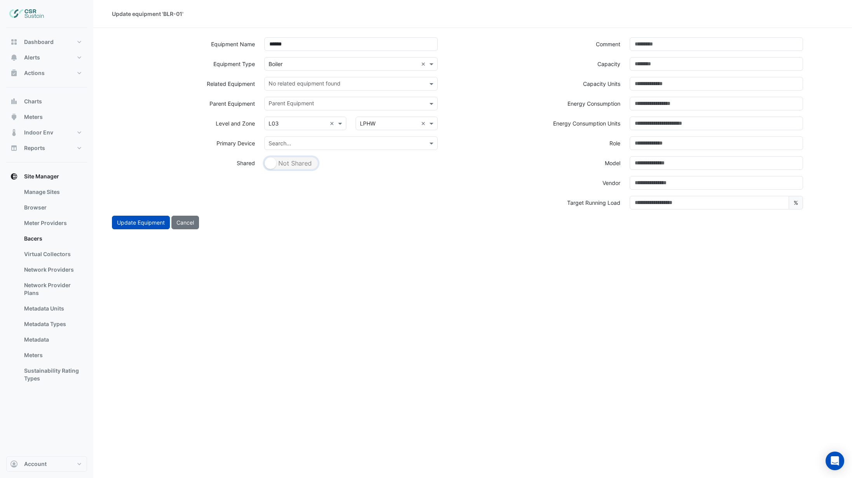
click at [290, 163] on button "Shared Not Shared" at bounding box center [291, 163] width 54 height 12
click at [298, 84] on input "text" at bounding box center [347, 84] width 156 height 8
click at [328, 168] on div "Shared Not Shared" at bounding box center [350, 162] width 173 height 13
click at [290, 164] on button "Shared Not Shared" at bounding box center [291, 163] width 54 height 12
click at [288, 163] on button "Shared Not Shared" at bounding box center [291, 163] width 54 height 12
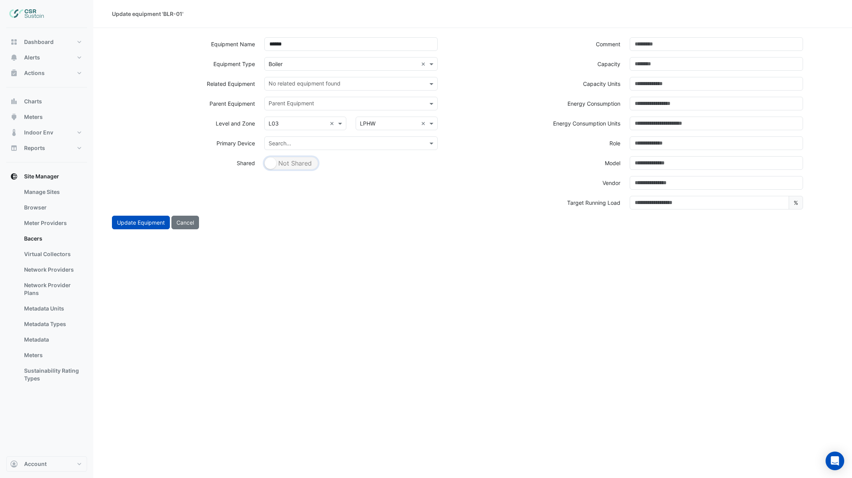
click at [288, 163] on button "Shared Not Shared" at bounding box center [291, 163] width 54 height 12
click at [287, 163] on button "Shared Not Shared" at bounding box center [291, 163] width 54 height 12
click at [277, 163] on button "Shared Not Shared" at bounding box center [291, 163] width 54 height 12
click at [184, 222] on button "Cancel" at bounding box center [185, 223] width 28 height 14
select select "***"
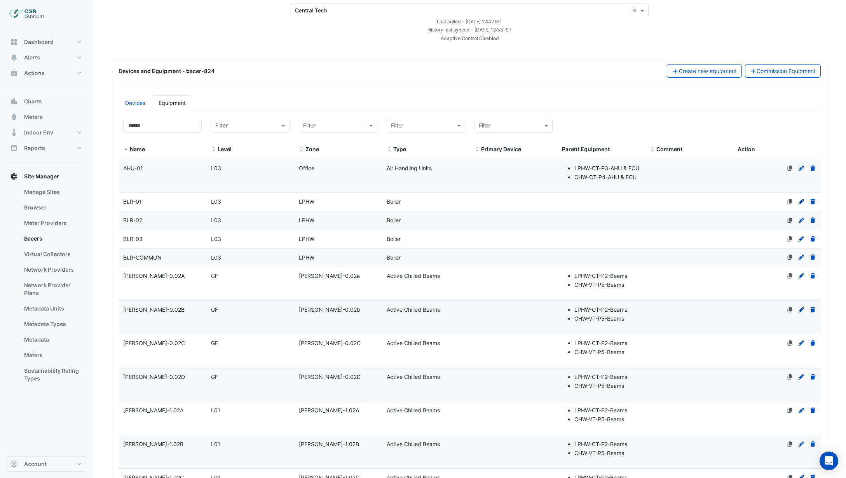
scroll to position [55, 0]
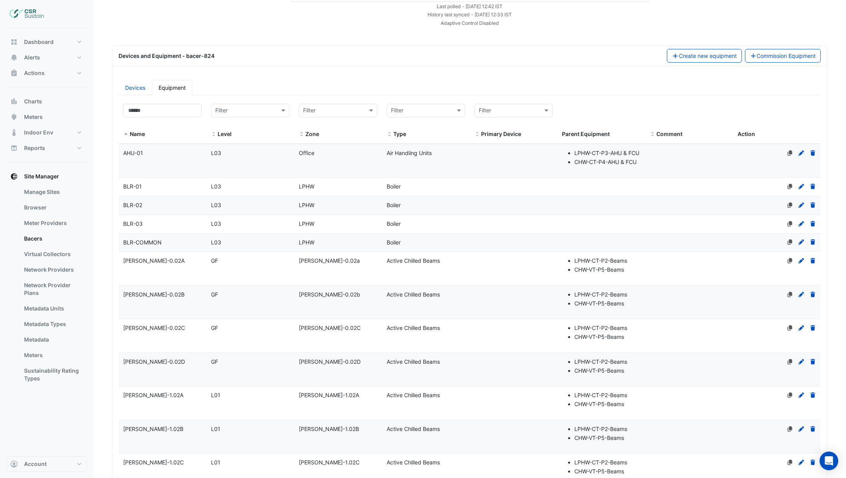
click at [247, 246] on datatable-body-cell "Level L03" at bounding box center [250, 243] width 88 height 18
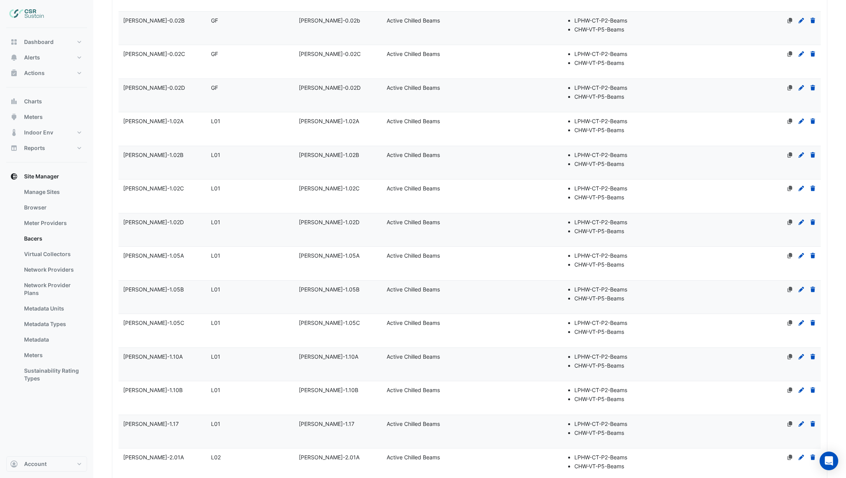
scroll to position [0, 0]
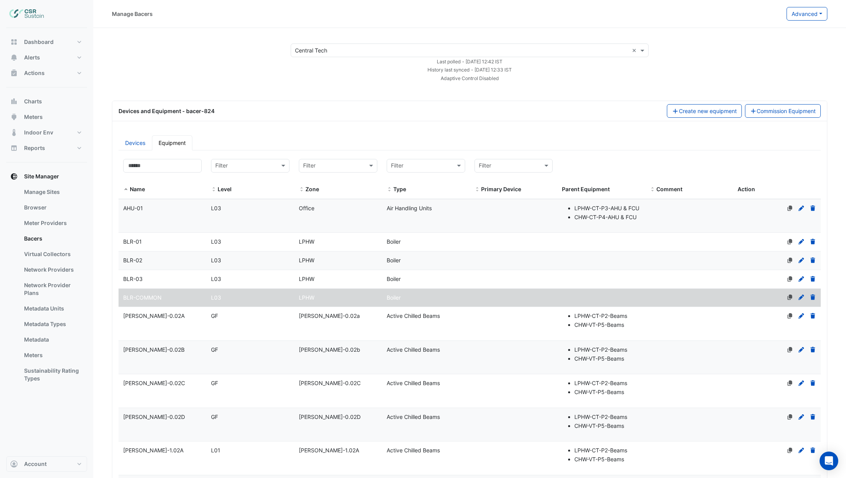
click at [193, 284] on div "BLR-03" at bounding box center [163, 279] width 88 height 9
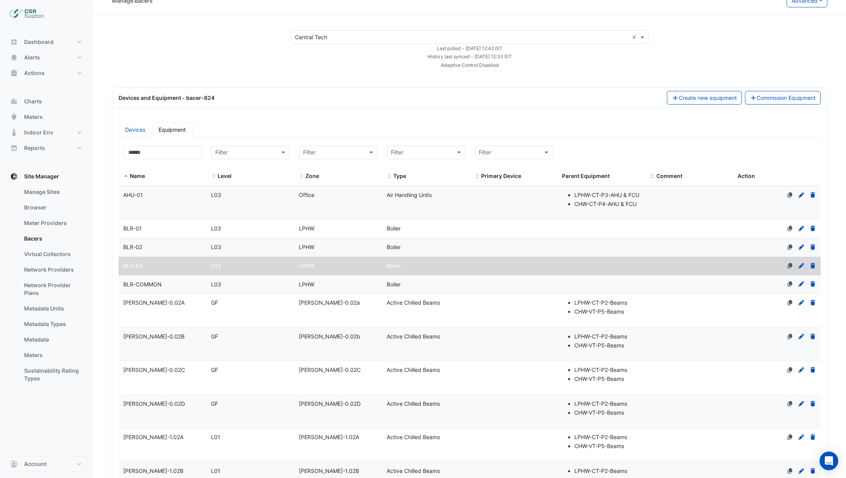
scroll to position [14, 0]
click at [340, 289] on div "LPHW" at bounding box center [338, 284] width 88 height 9
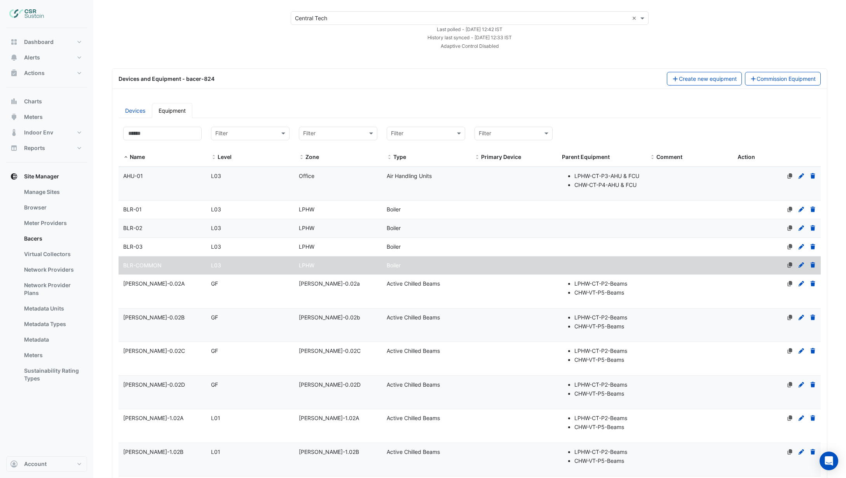
scroll to position [0, 0]
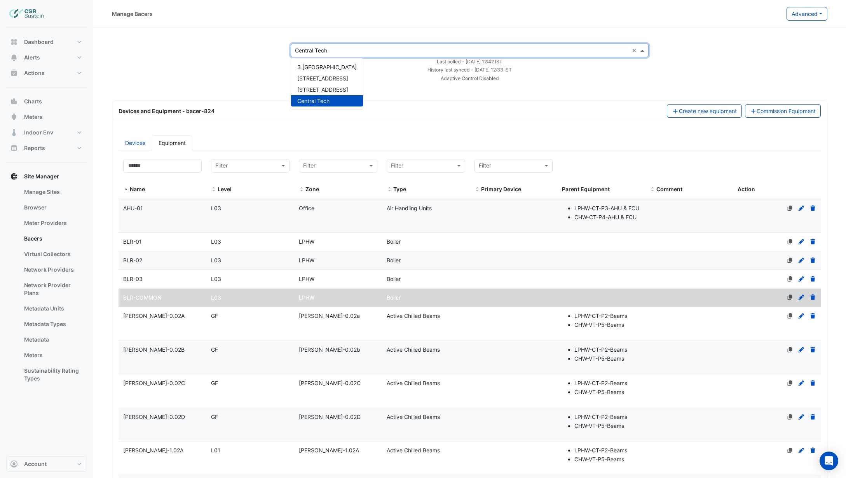
click at [321, 51] on input "text" at bounding box center [462, 51] width 334 height 8
click at [317, 87] on span "[STREET_ADDRESS]" at bounding box center [322, 89] width 51 height 7
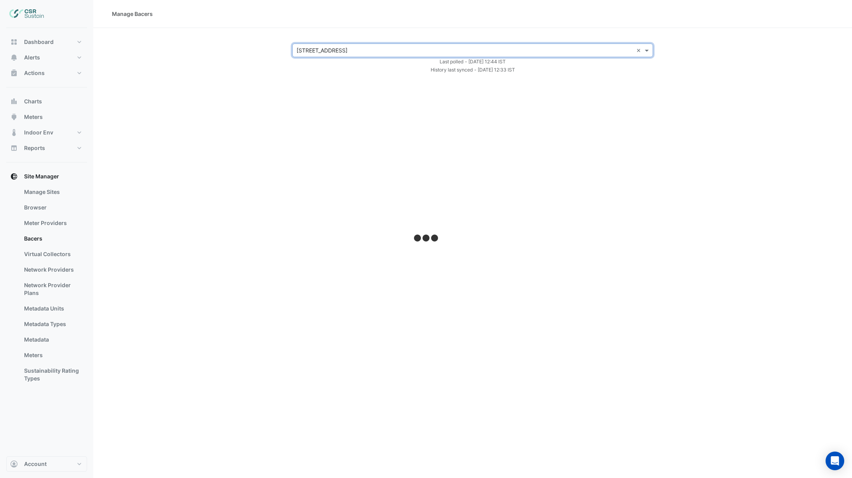
select select "***"
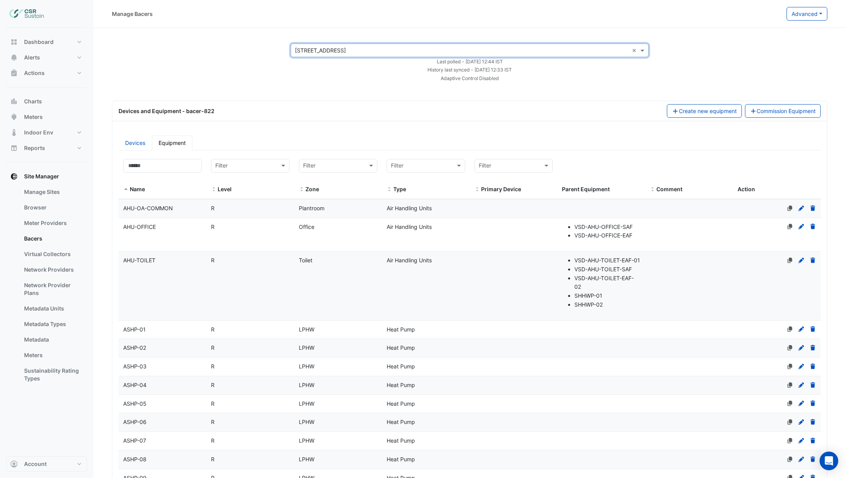
click at [355, 55] on div "× 8 Exchange Quay ×" at bounding box center [470, 51] width 358 height 14
click at [320, 96] on div "Central Tech" at bounding box center [327, 100] width 72 height 11
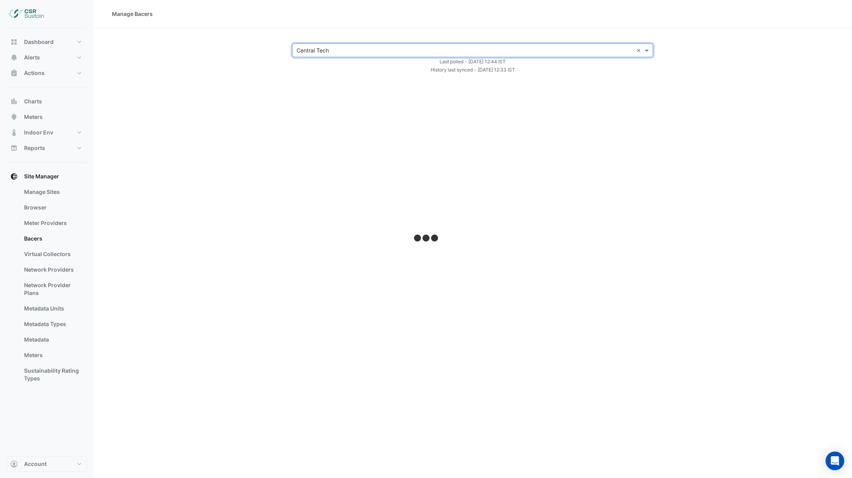
select select "***"
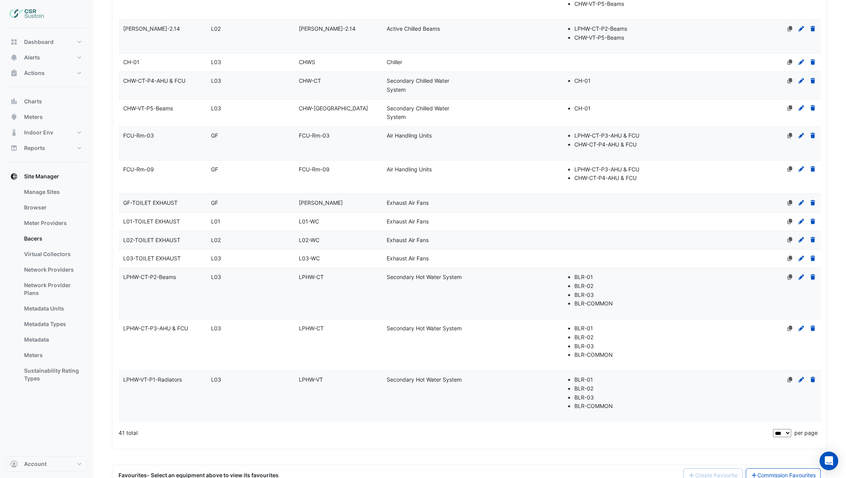
scroll to position [1045, 0]
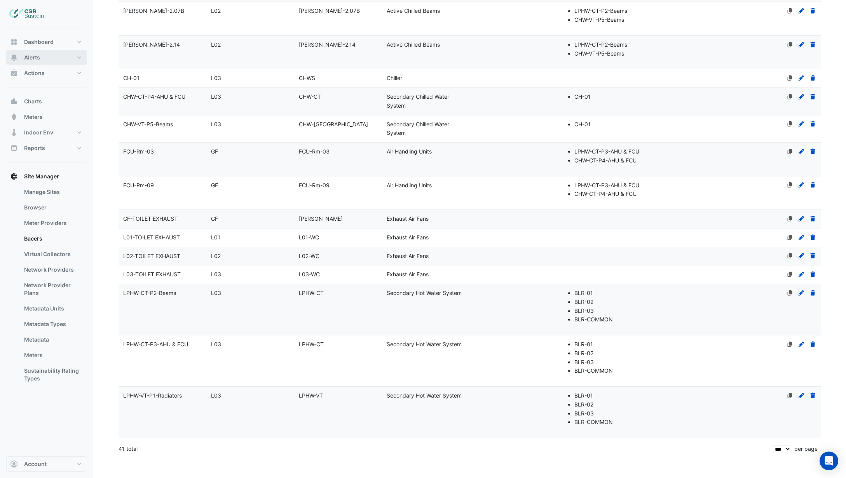
click at [58, 58] on button "Alerts" at bounding box center [46, 58] width 81 height 16
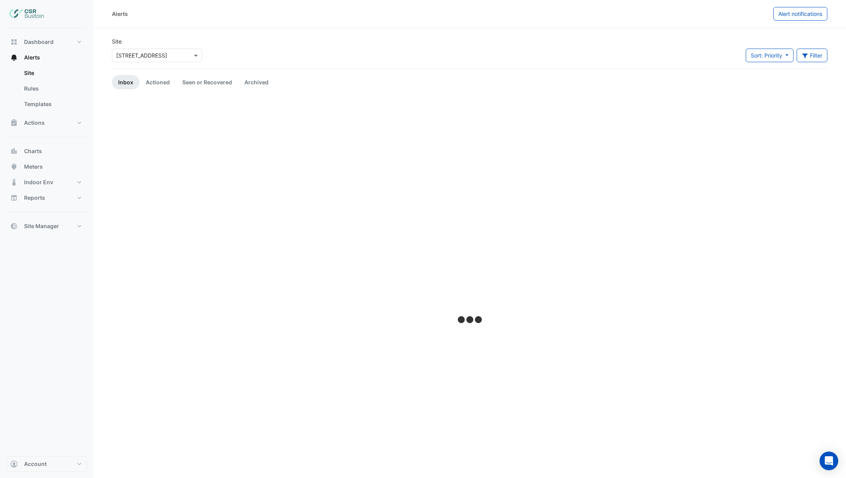
click at [169, 53] on input "text" at bounding box center [149, 56] width 66 height 8
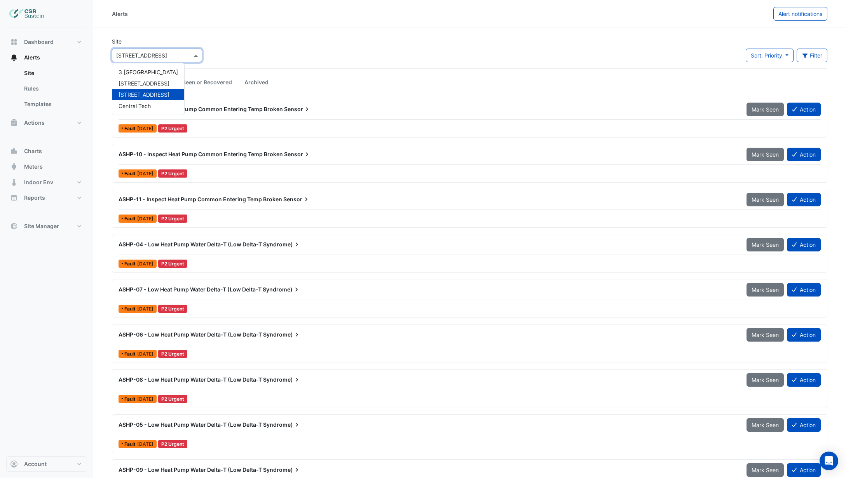
click at [293, 44] on div "Site × 8 Exchange Quay 3 St. Paul's Place 5 Exchange Quay 8 Exchange Quay Centr…" at bounding box center [469, 52] width 725 height 31
click at [236, 119] on div "ASHP-12 - Inspect Heat Pump Common Entering Temp Broken Sensor Mark Seen Action" at bounding box center [470, 110] width 702 height 17
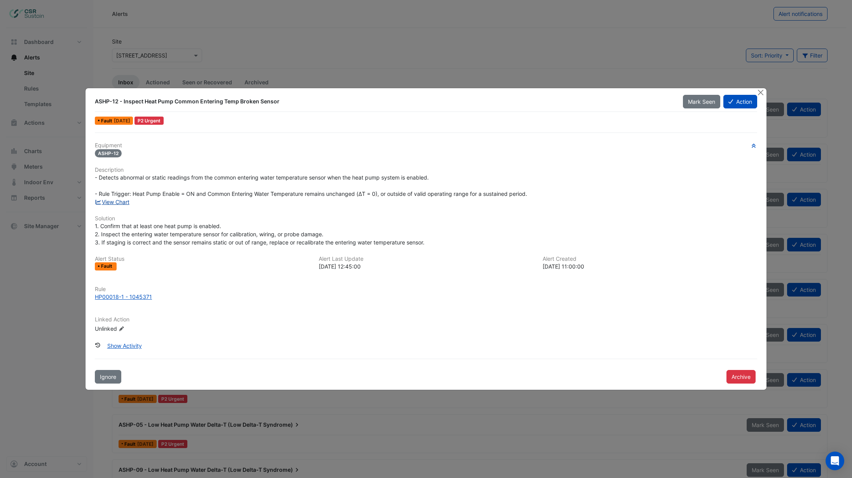
click at [122, 202] on link "View Chart" at bounding box center [112, 202] width 35 height 7
